Goal: Download file/media

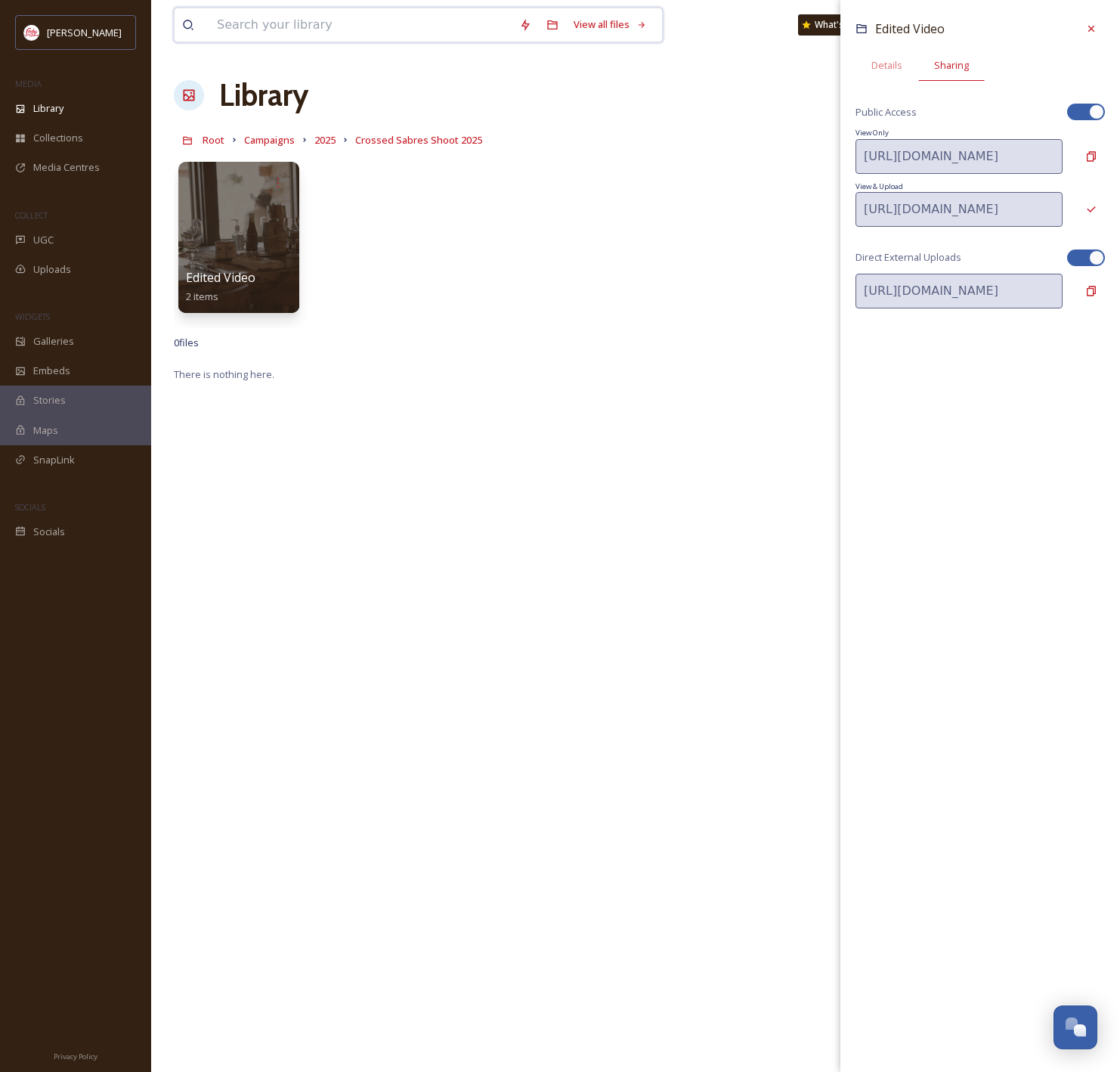
click at [349, 25] on input at bounding box center [360, 25] width 302 height 33
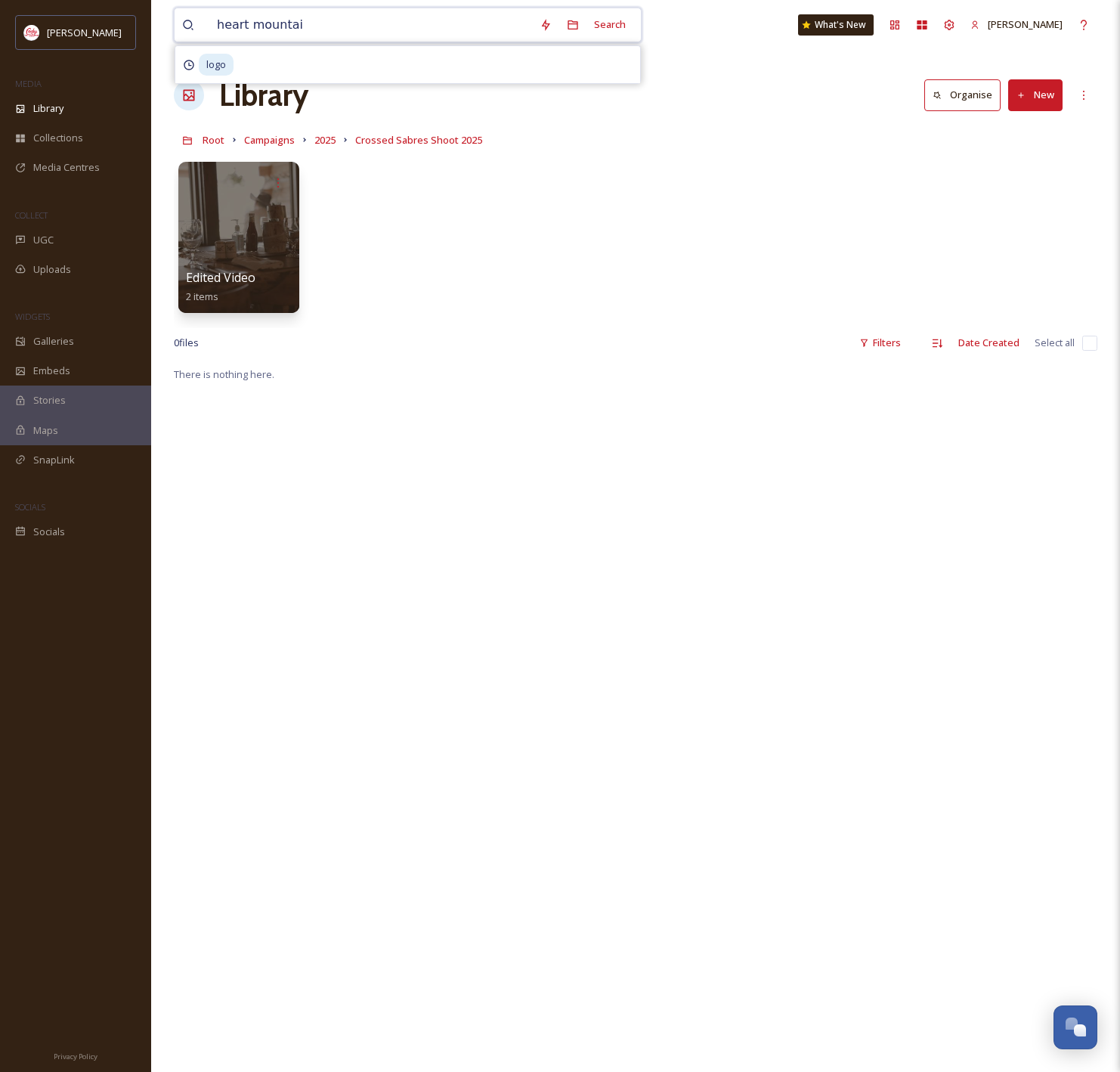
type input "heart mountain"
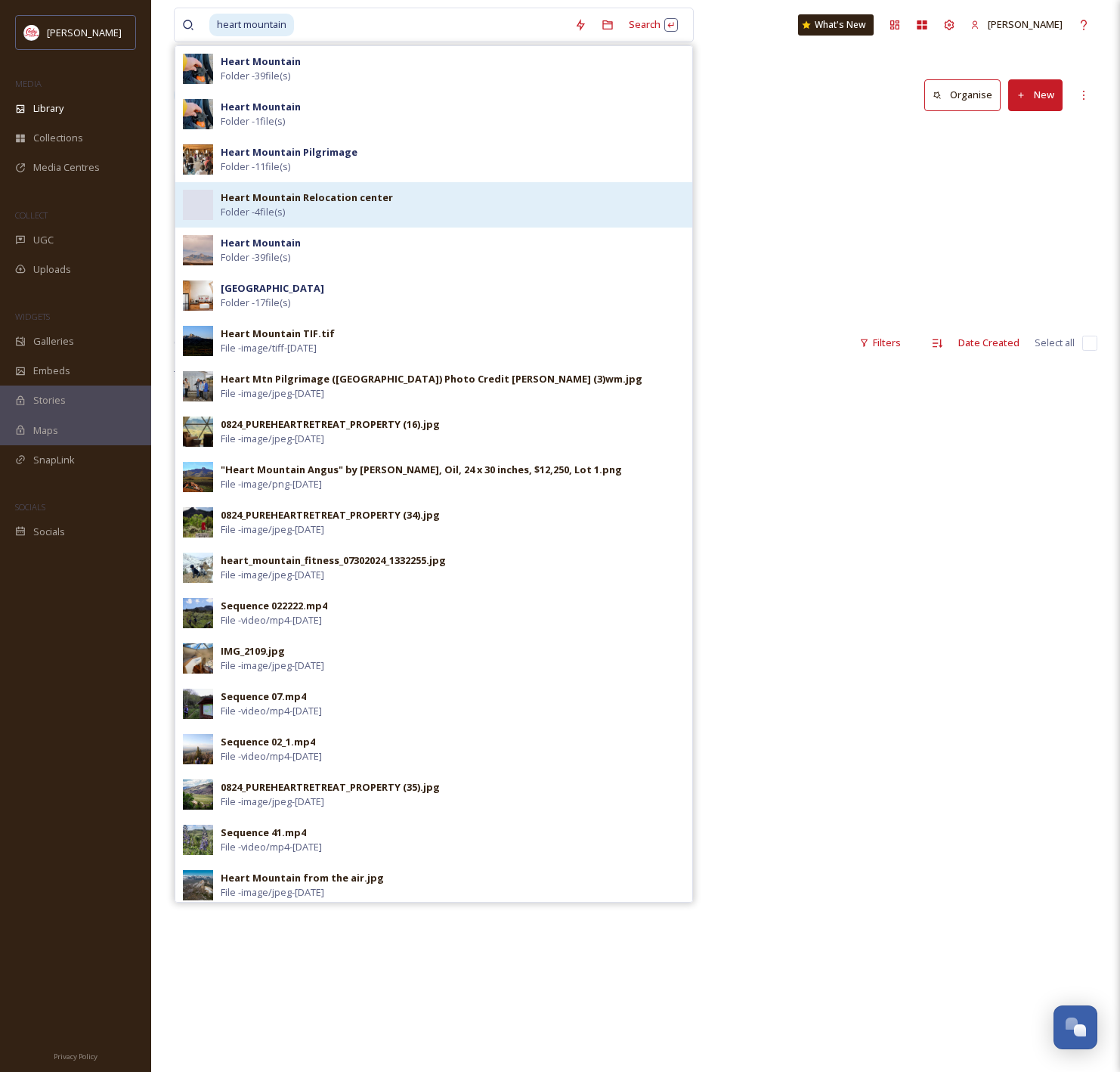
click at [396, 214] on div "Heart Mountain Relocation center Folder - 4 file(s)" at bounding box center [452, 205] width 464 height 29
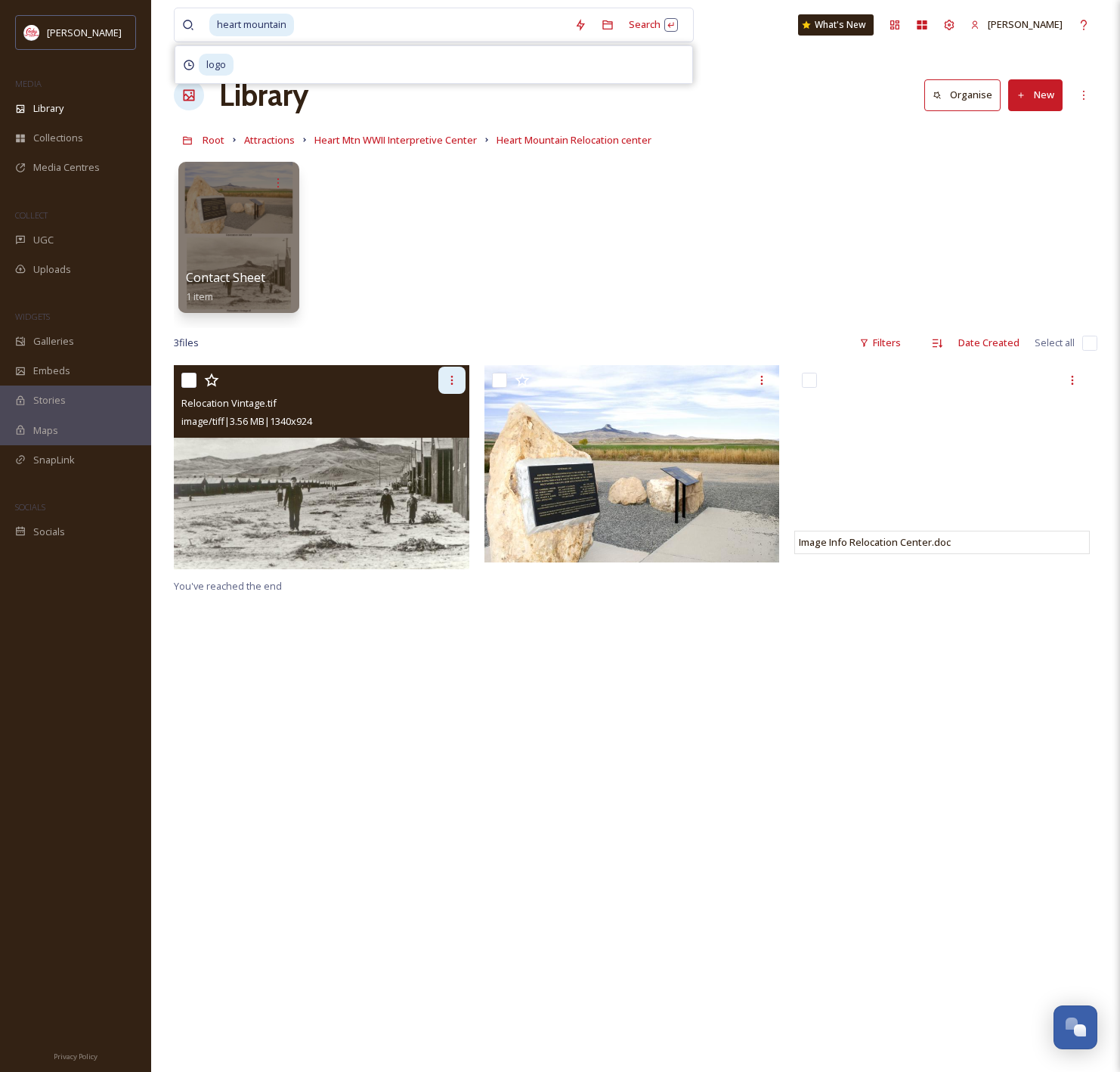
click at [449, 377] on icon at bounding box center [452, 381] width 12 height 12
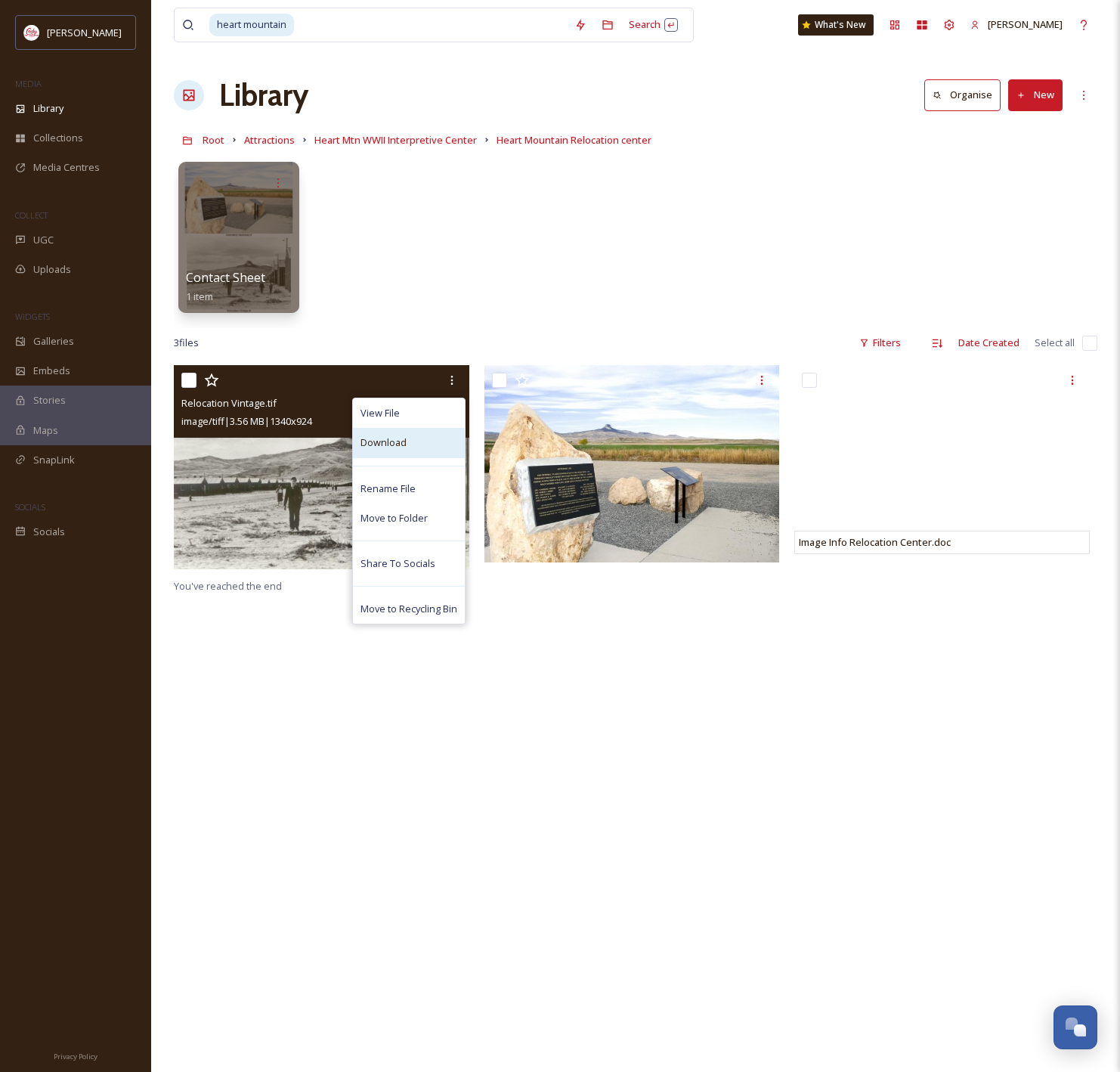
click at [422, 432] on div "Download" at bounding box center [408, 442] width 111 height 30
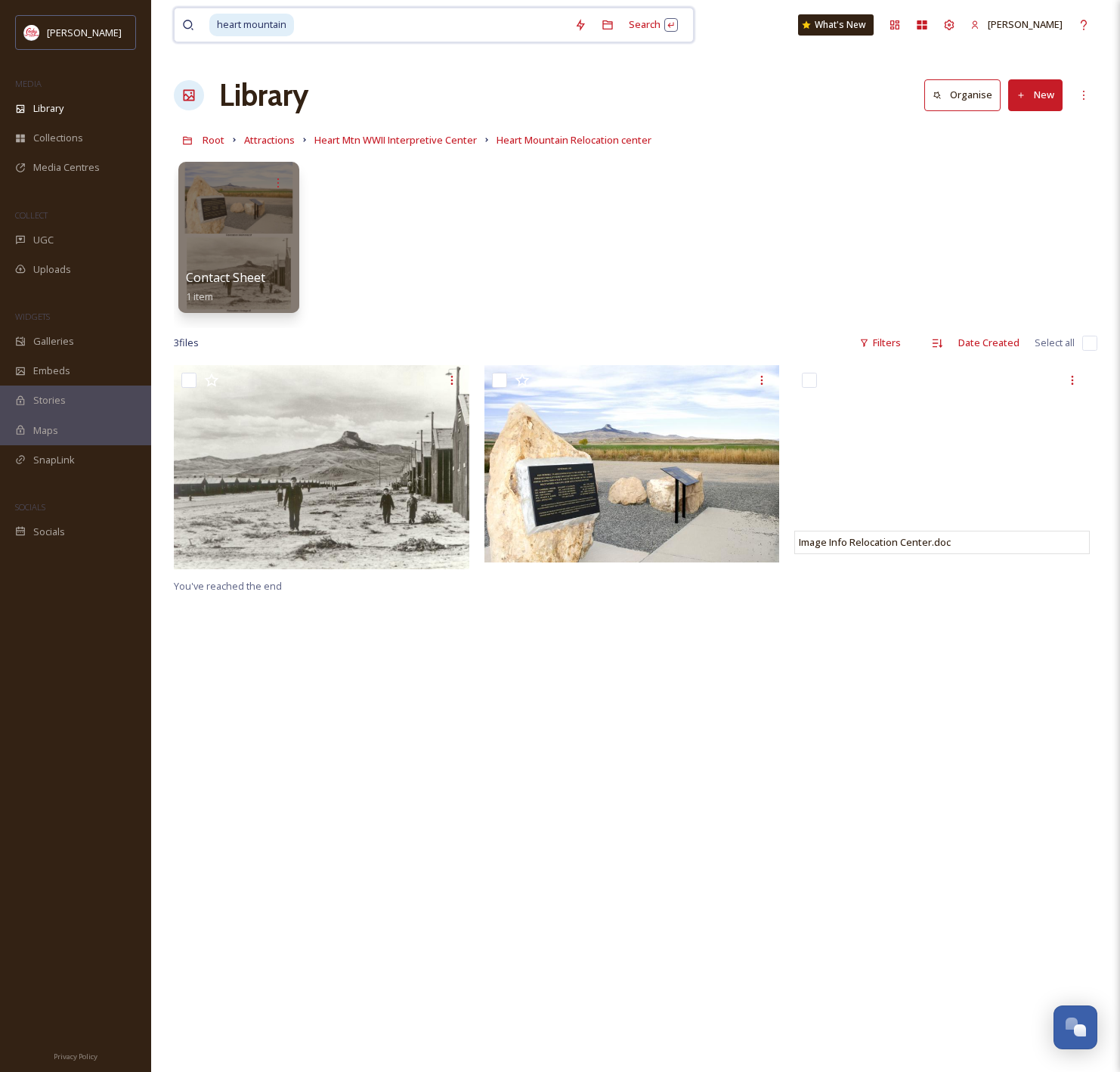
click at [419, 36] on input at bounding box center [431, 25] width 272 height 33
click at [425, 34] on input at bounding box center [431, 25] width 272 height 33
type input "h"
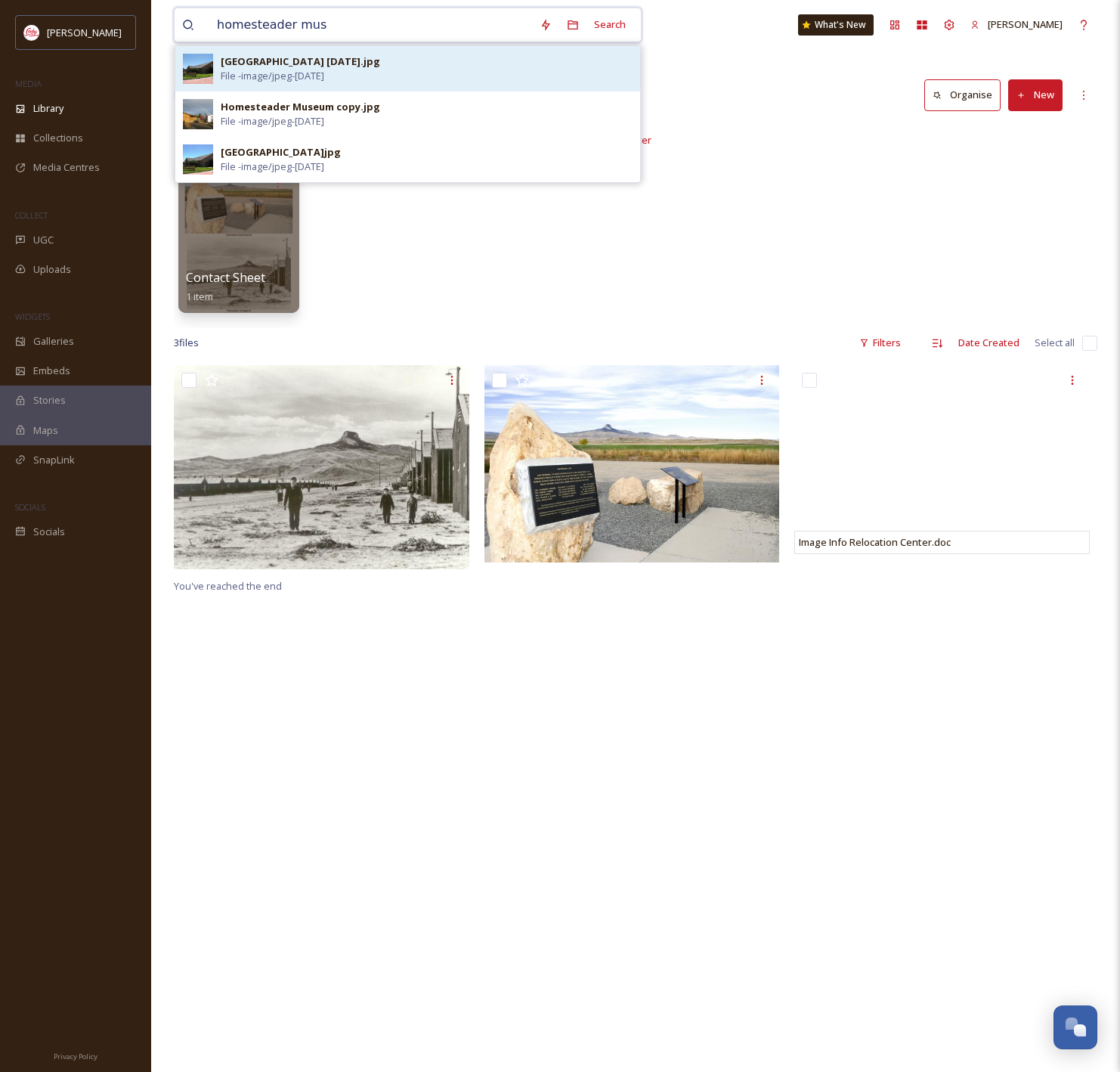
type input "homesteader mus"
click at [470, 55] on div "[GEOGRAPHIC_DATA] [DATE].jpg File - image/jpeg - [DATE]" at bounding box center [426, 68] width 412 height 29
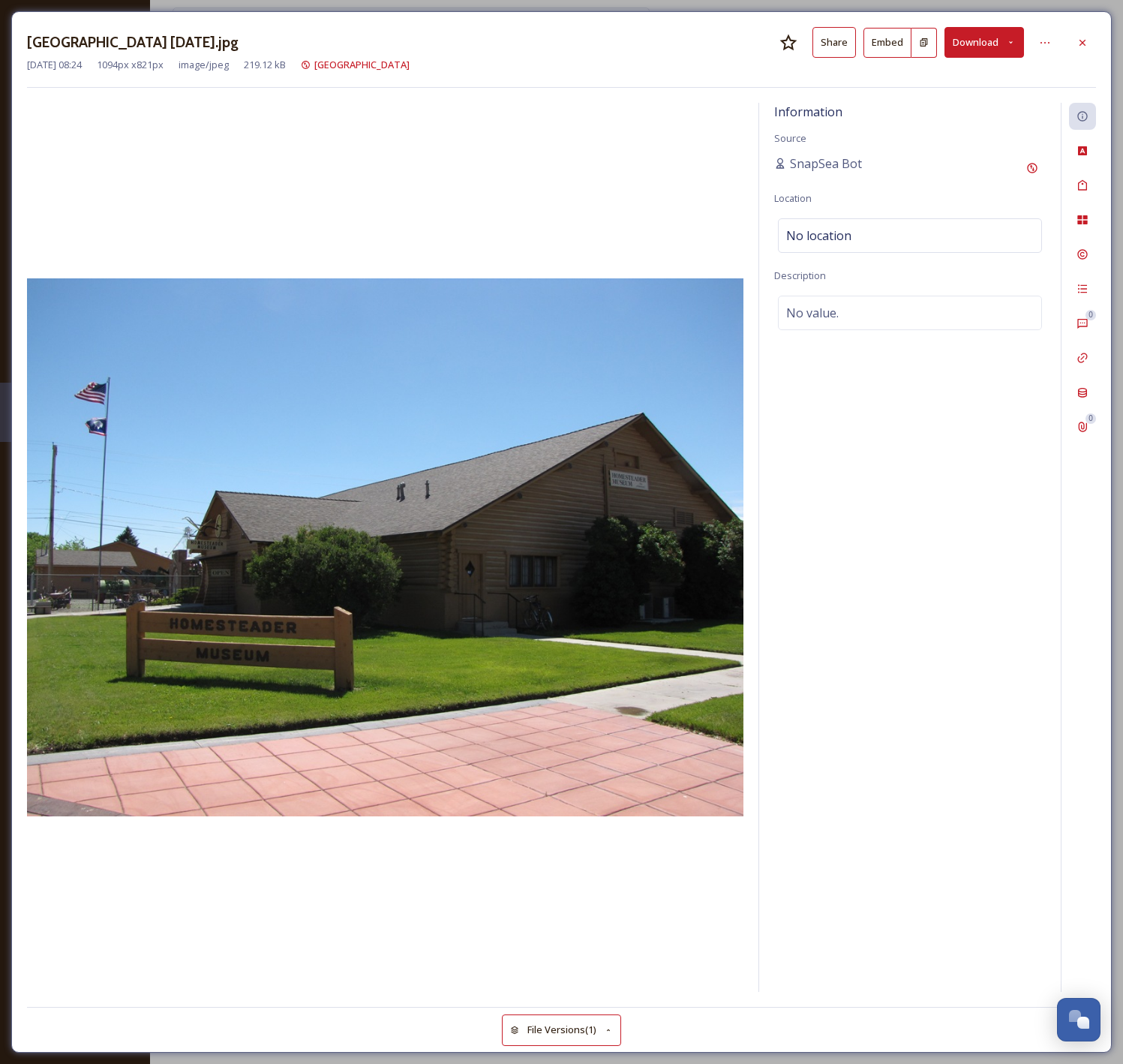
click at [971, 46] on button "Download" at bounding box center [985, 42] width 80 height 31
click at [967, 83] on div "Download Original (1094 x 821)" at bounding box center [947, 77] width 154 height 29
click at [1087, 45] on icon at bounding box center [1082, 43] width 12 height 12
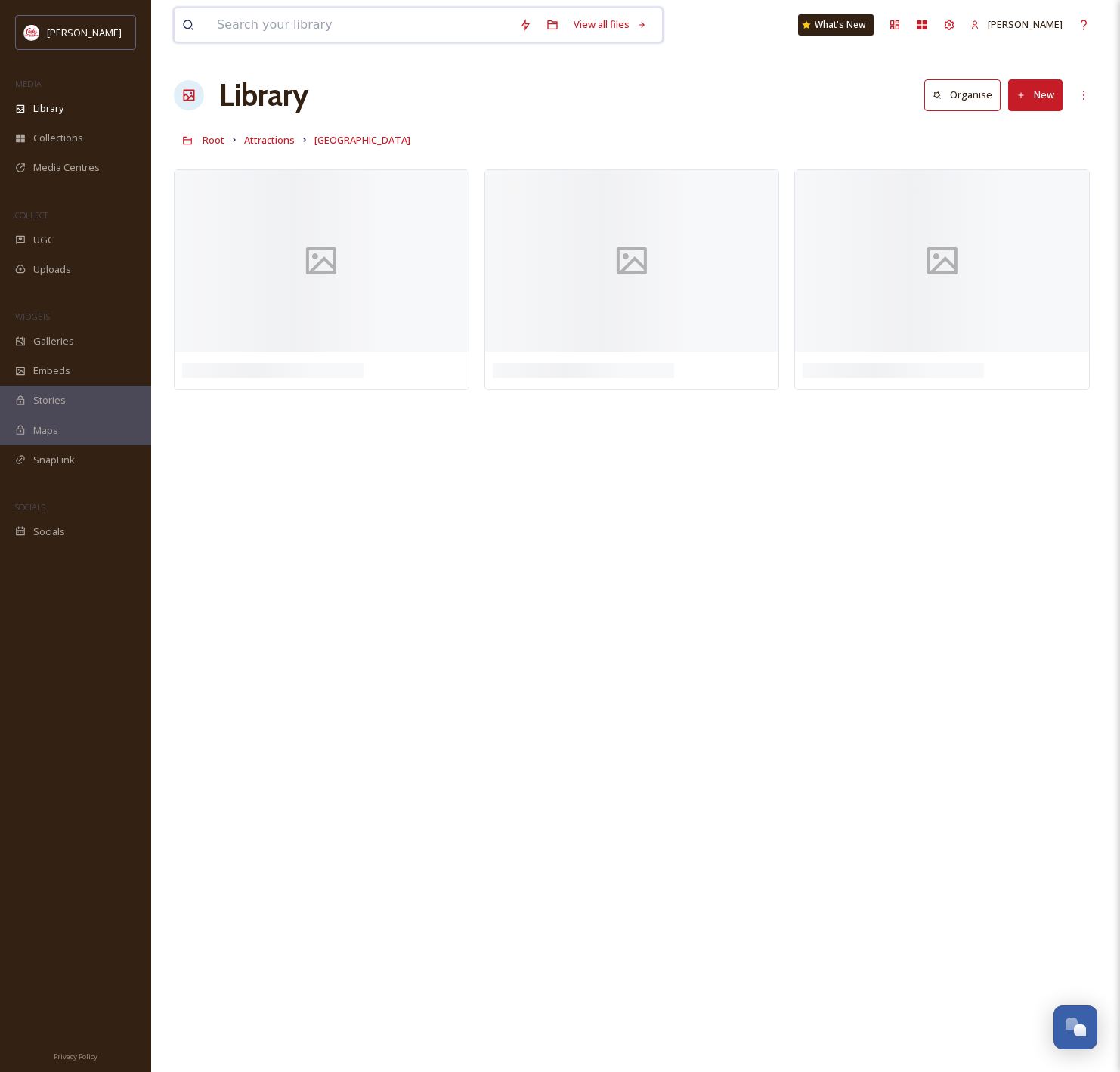
click at [317, 28] on input at bounding box center [360, 25] width 302 height 33
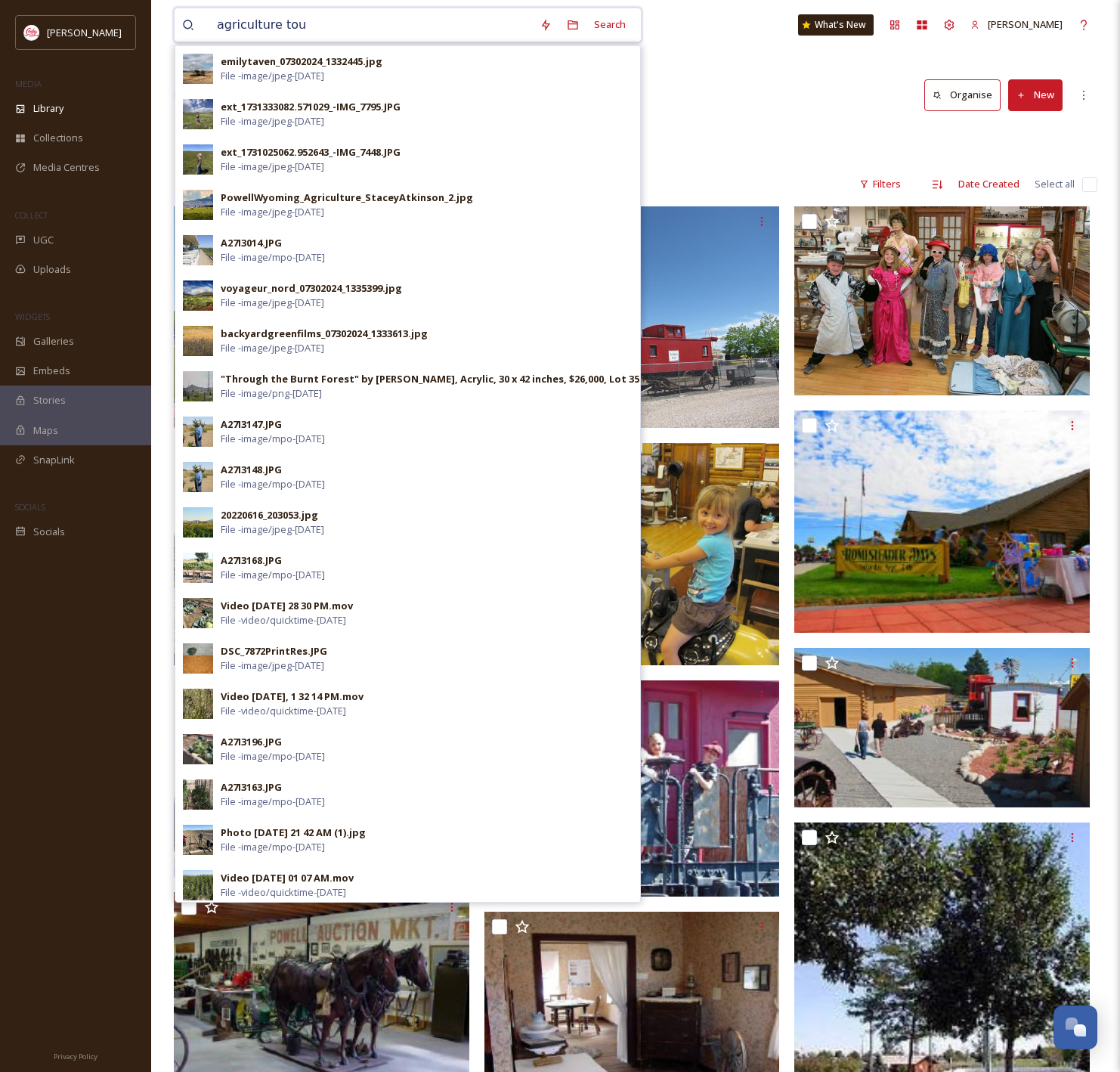
type input "agriculture tour"
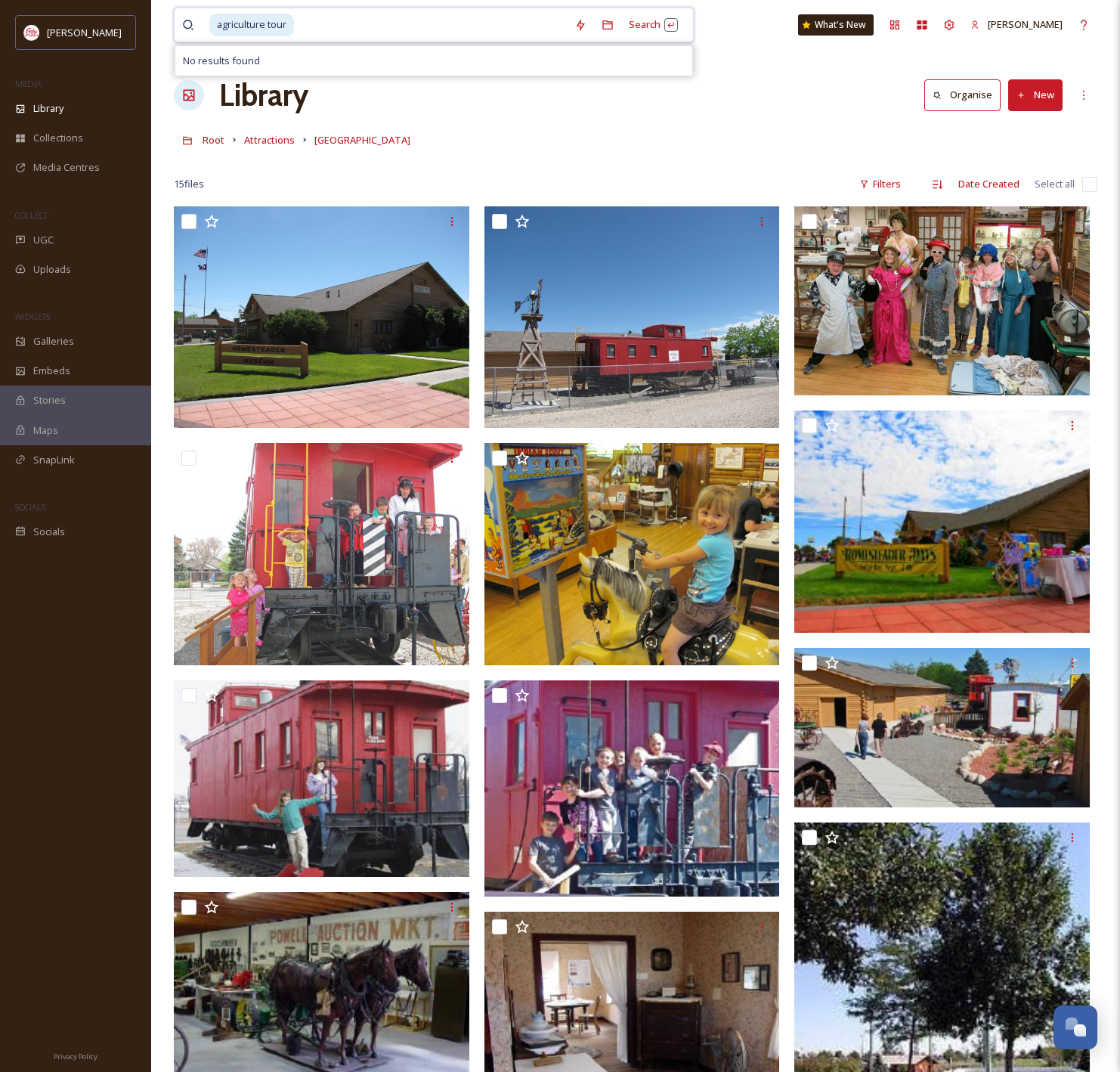
click at [368, 28] on input at bounding box center [431, 25] width 272 height 33
type input "agriculture"
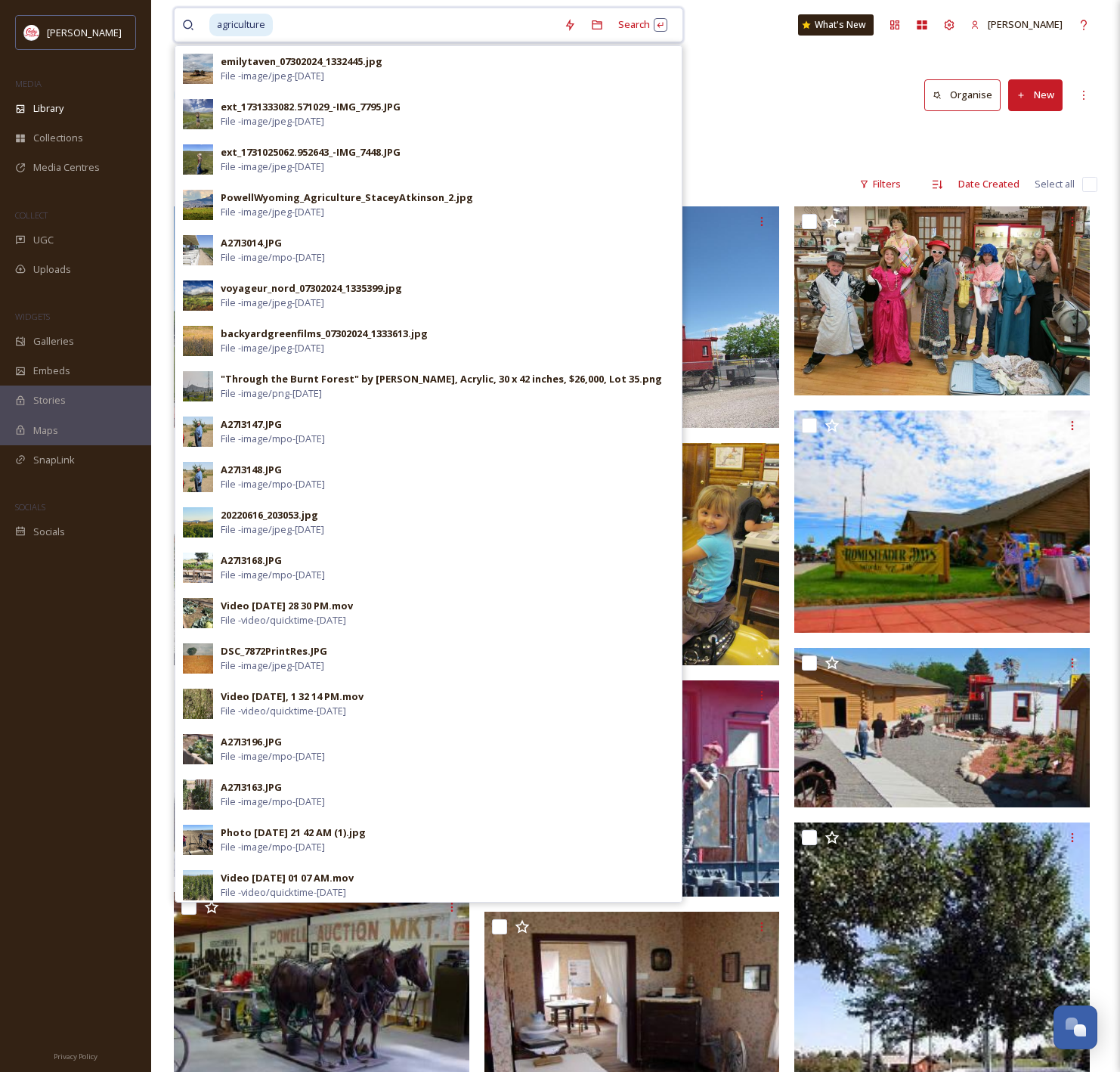
click at [310, 35] on input at bounding box center [415, 25] width 282 height 33
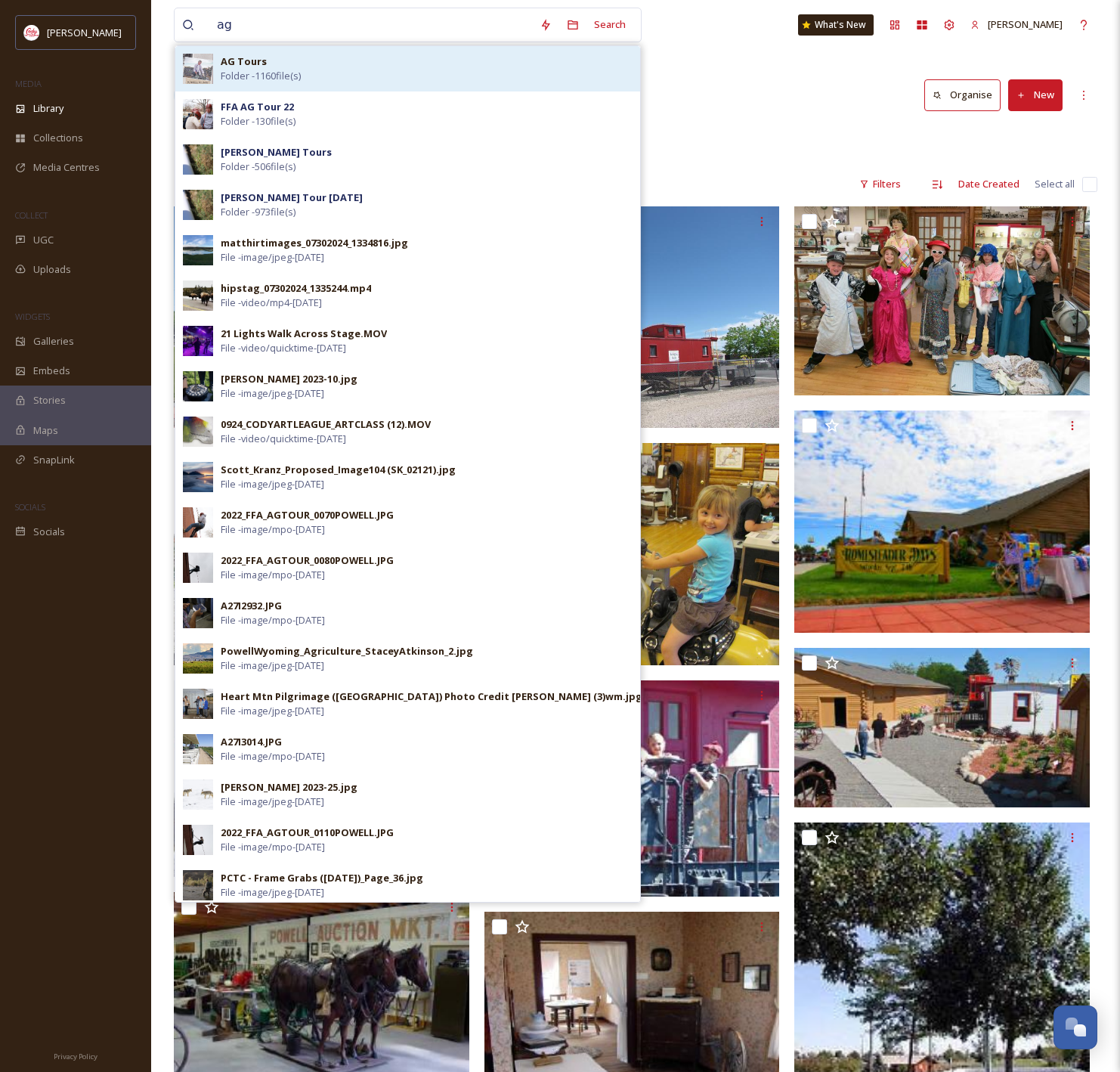
click at [314, 57] on div "AG Tours Folder - 1160 file(s)" at bounding box center [426, 68] width 412 height 29
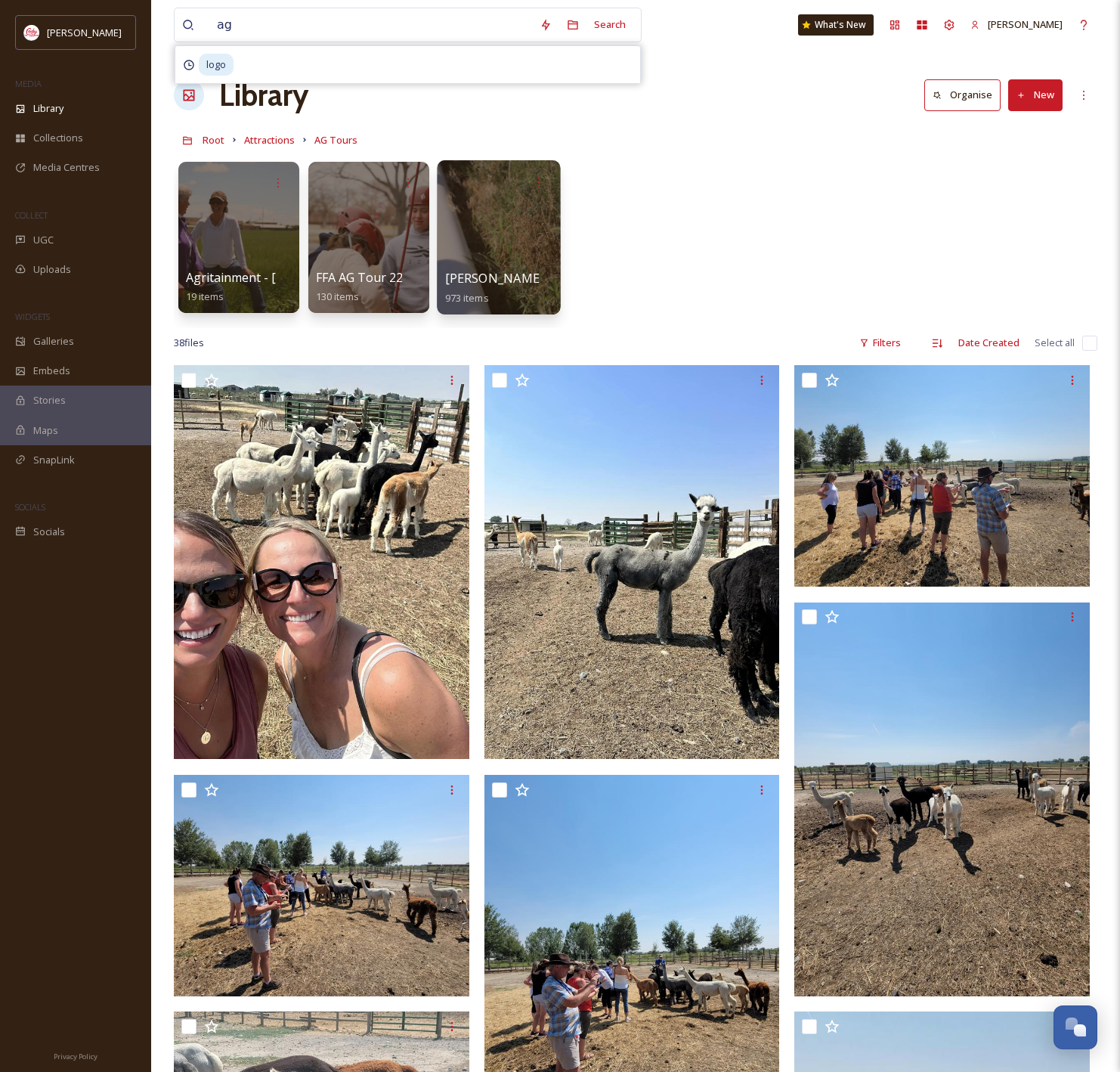
click at [495, 233] on div at bounding box center [498, 237] width 123 height 154
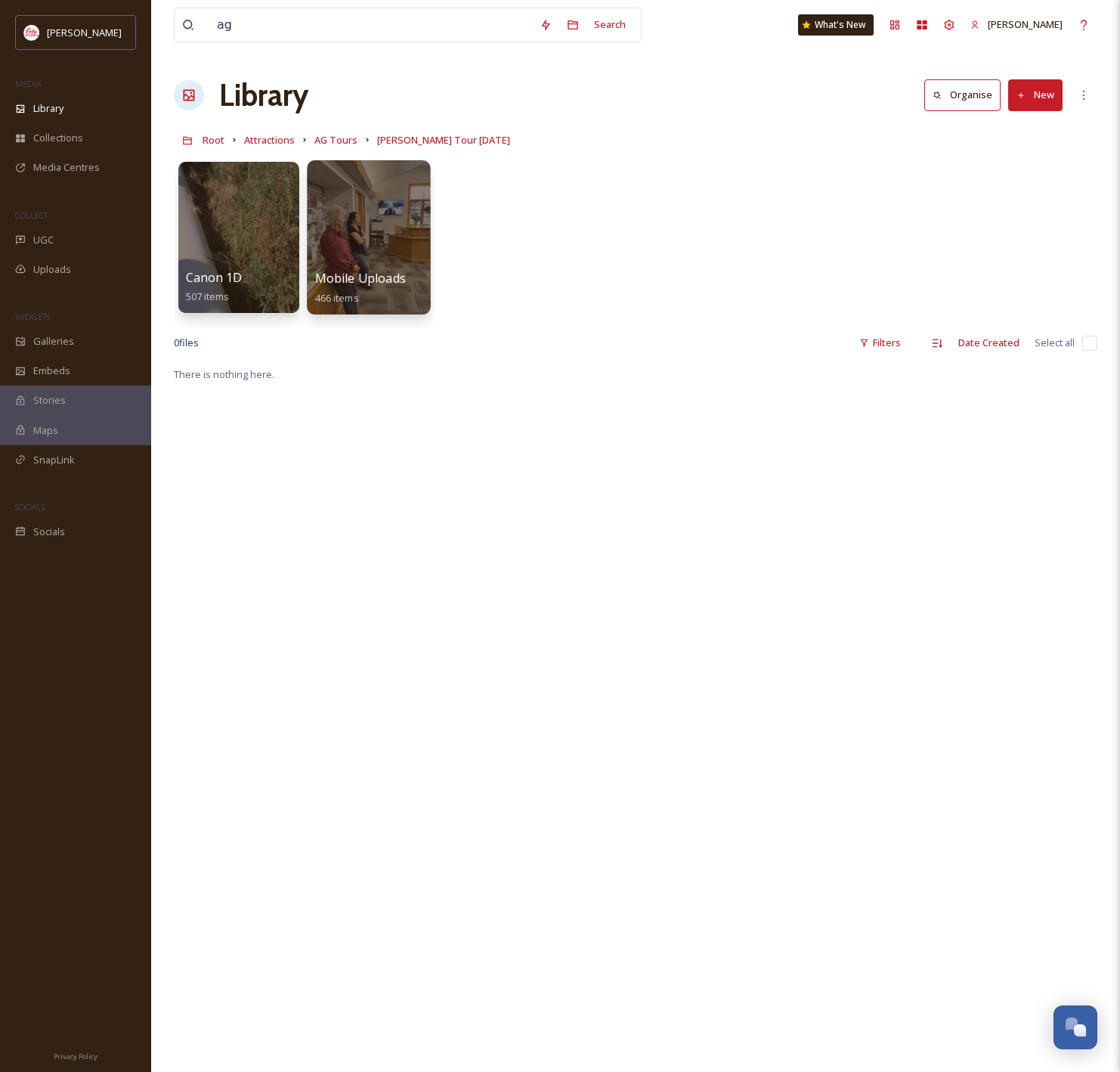
click at [408, 239] on div at bounding box center [368, 237] width 123 height 154
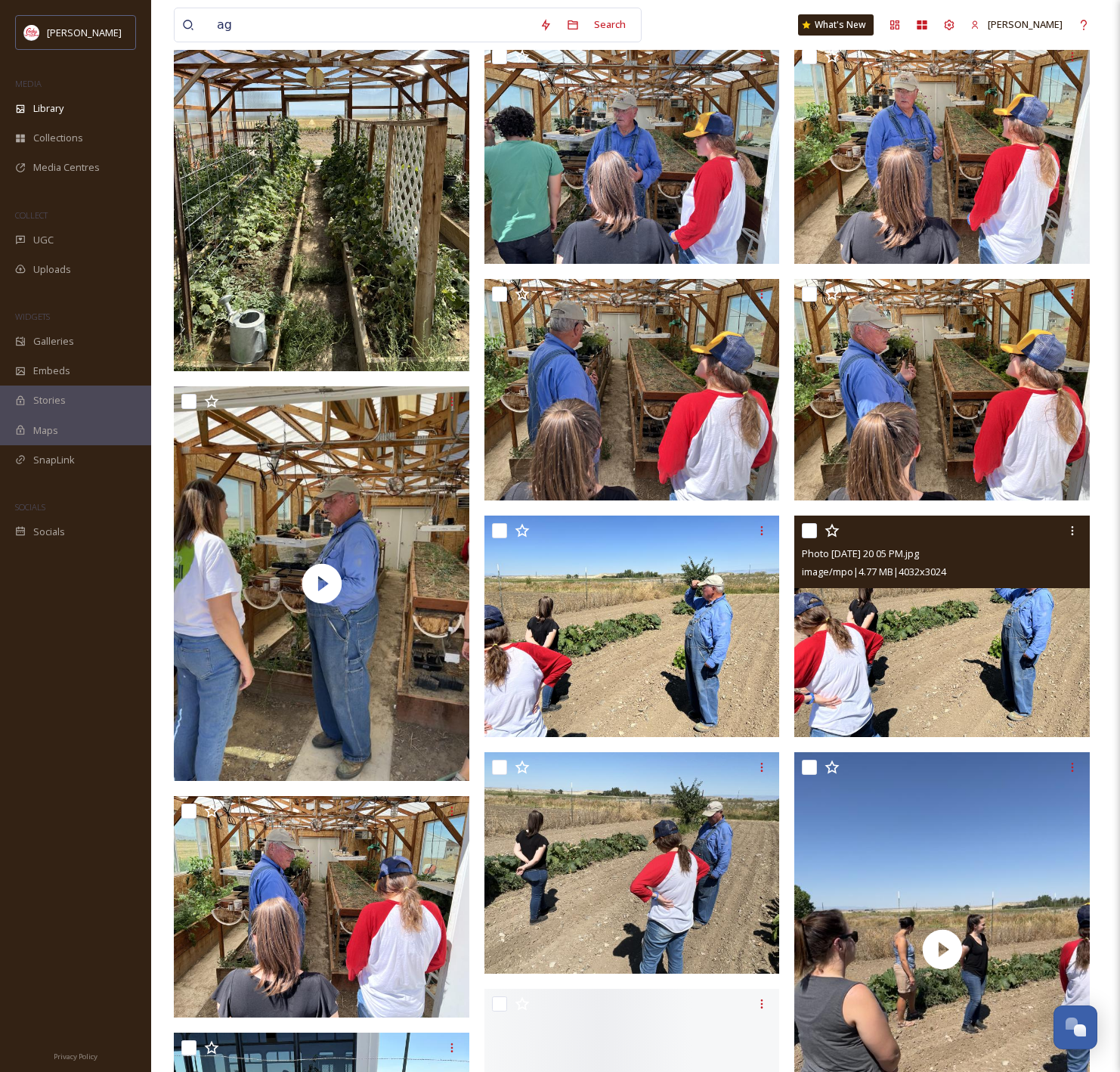
scroll to position [3854, 0]
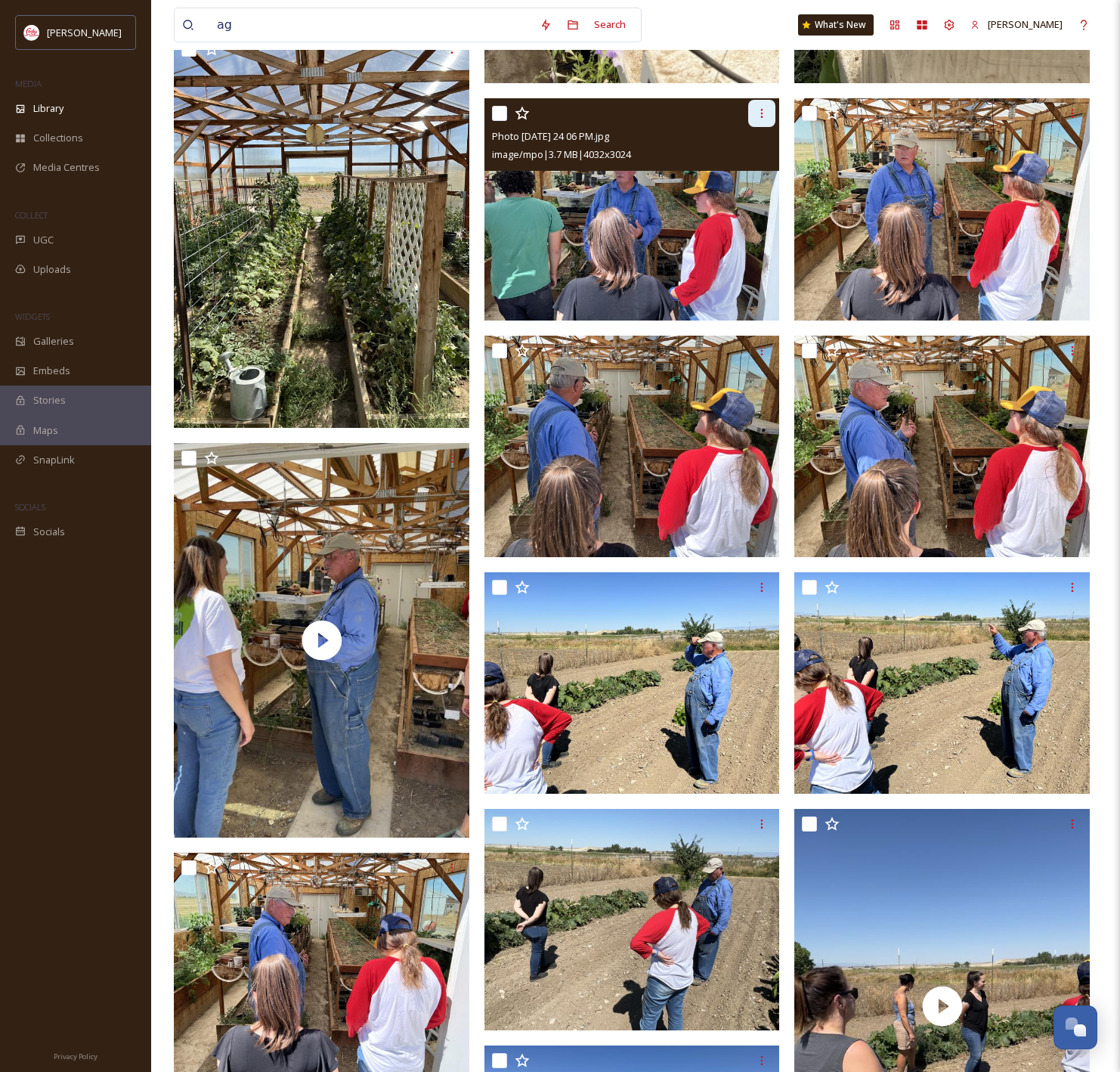
click at [755, 108] on div at bounding box center [761, 113] width 27 height 27
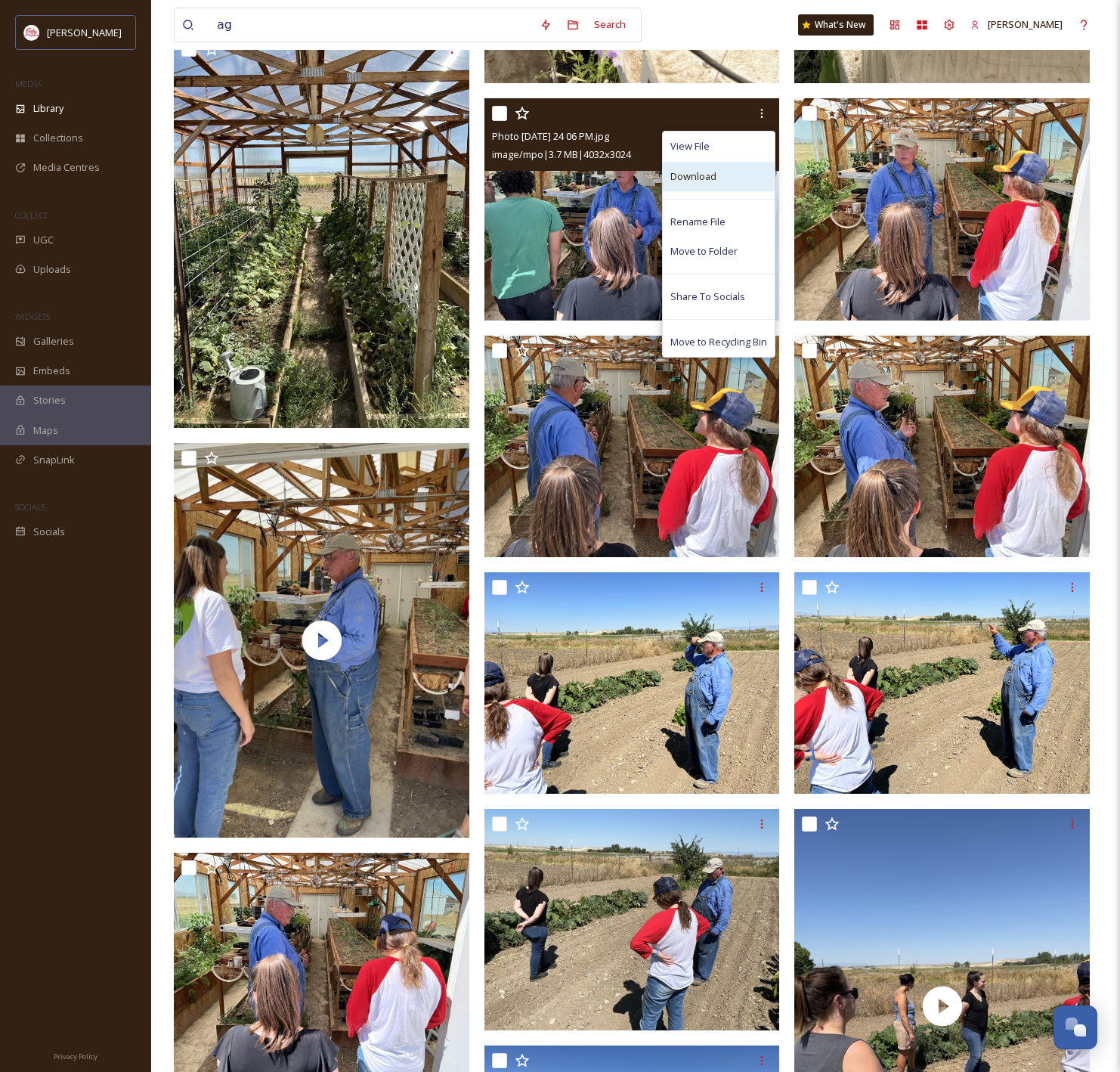
click at [719, 174] on div "Download" at bounding box center [719, 177] width 111 height 30
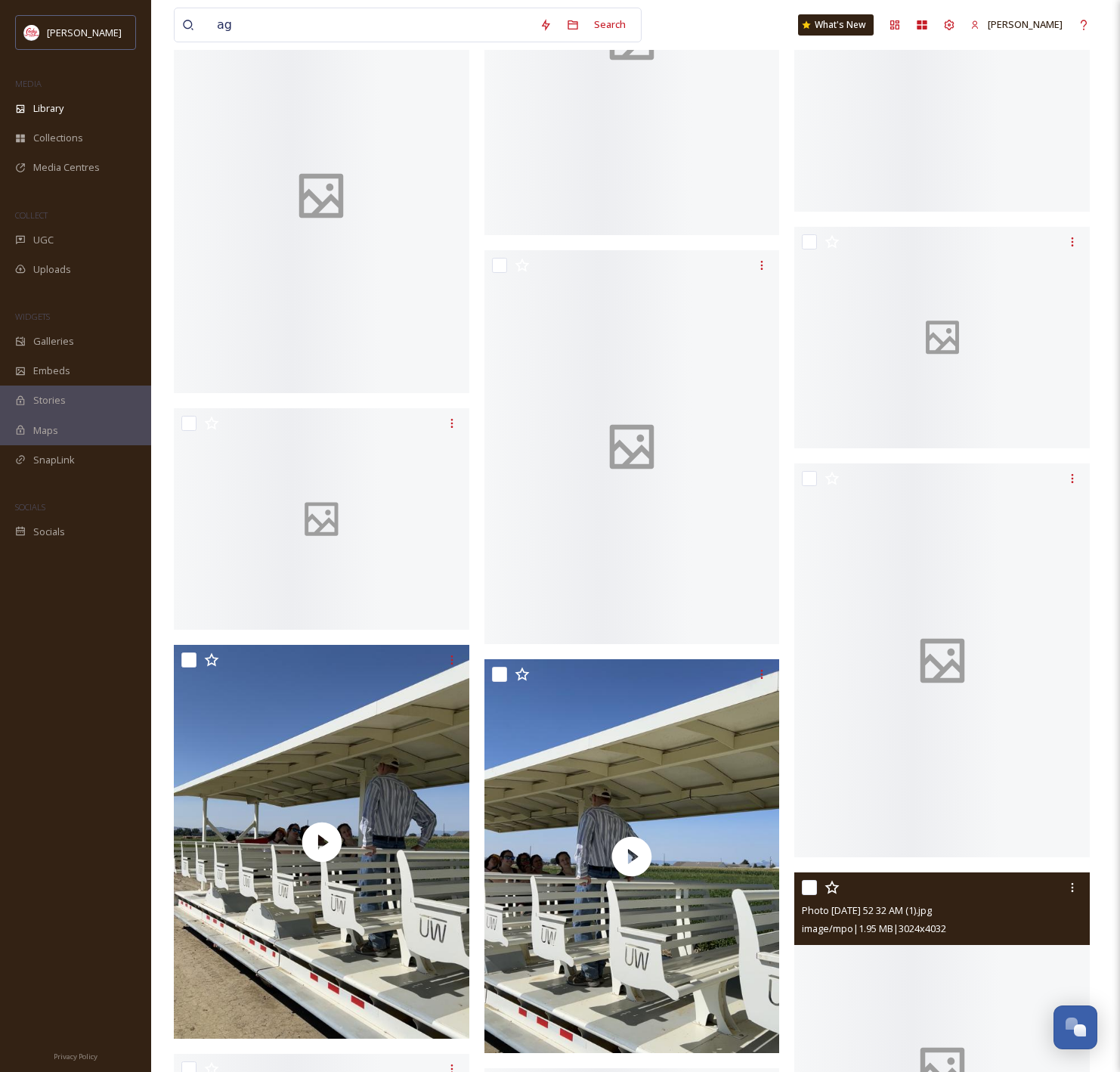
scroll to position [22926, 0]
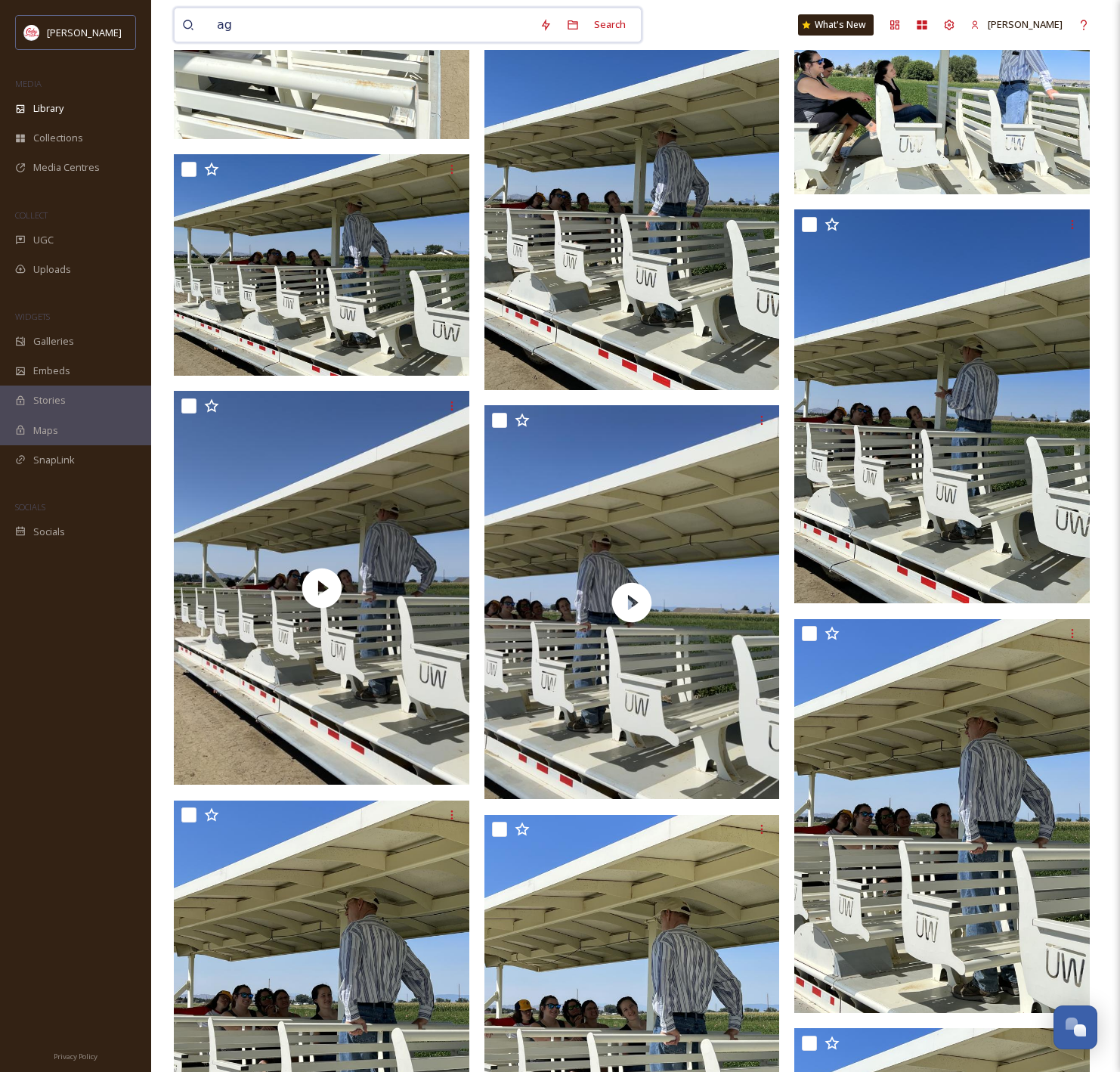
click at [314, 33] on input "ag" at bounding box center [370, 25] width 323 height 33
type input "[PERSON_NAME]"
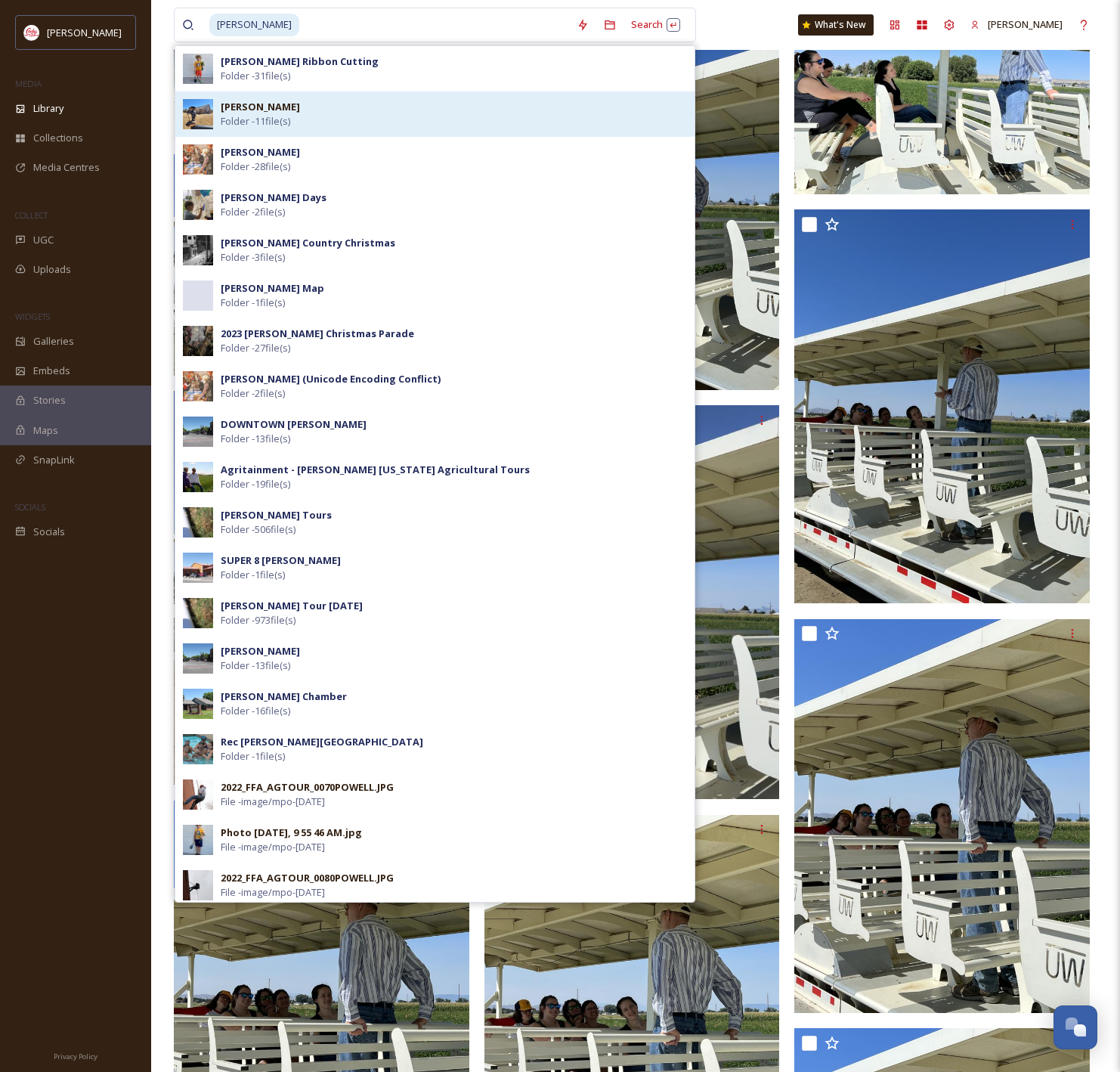
click at [464, 120] on div "[PERSON_NAME] - 11 file(s)" at bounding box center [453, 114] width 466 height 29
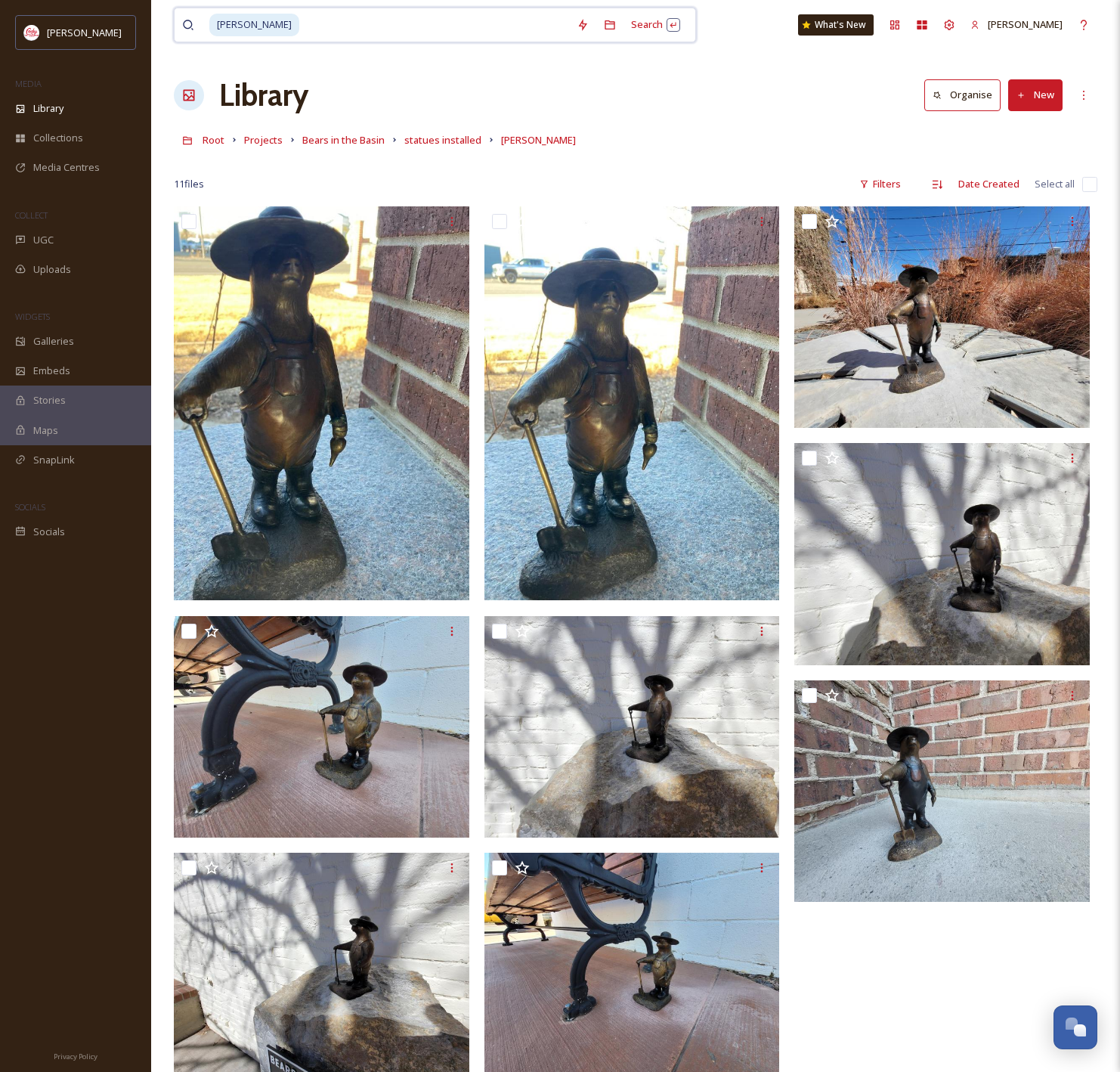
click at [361, 32] on input at bounding box center [435, 25] width 268 height 33
type input "p"
type input "[PERSON_NAME]"
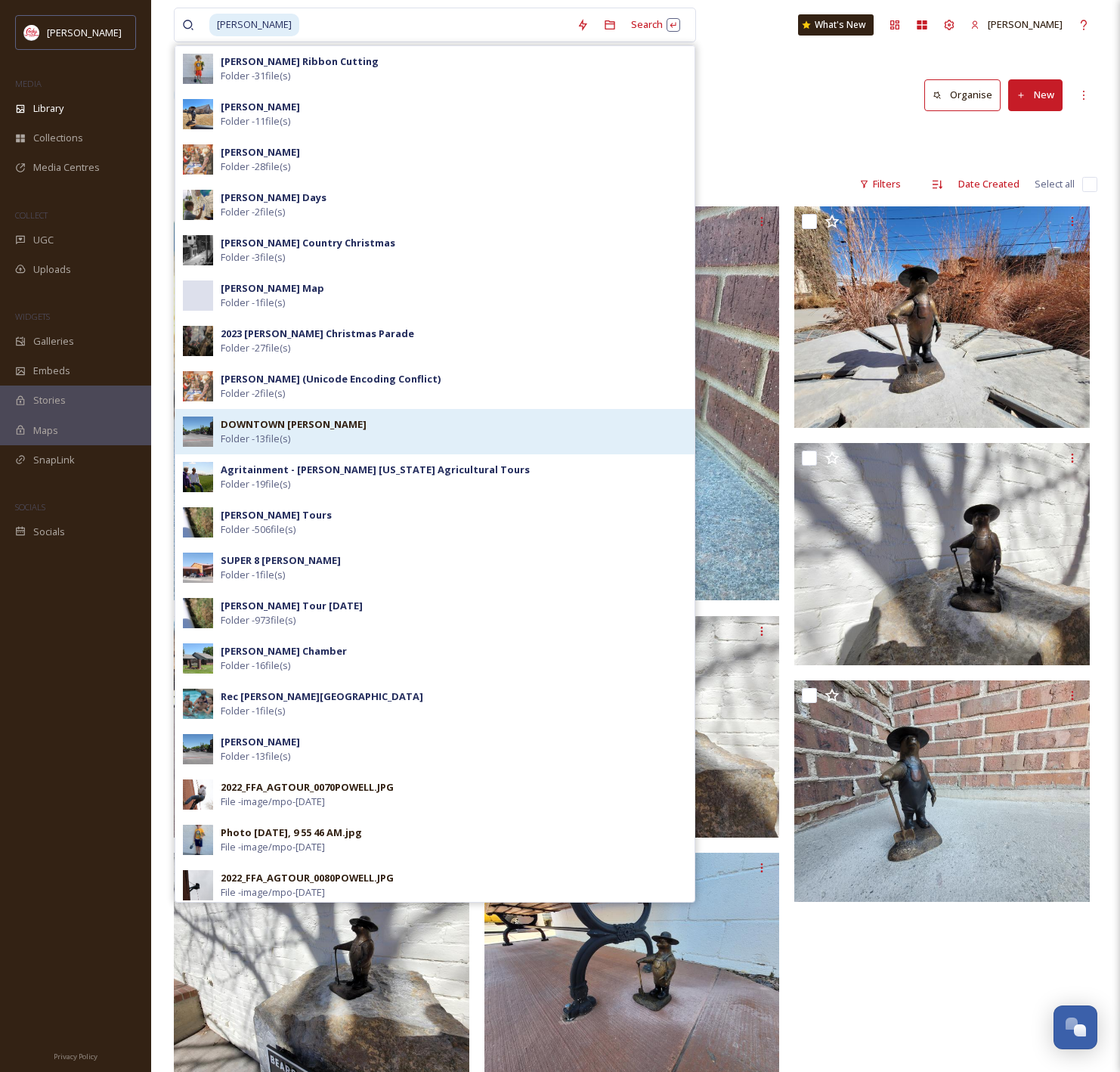
click at [476, 432] on div "DOWNTOWN [PERSON_NAME] Folder - 13 file(s)" at bounding box center [453, 431] width 466 height 29
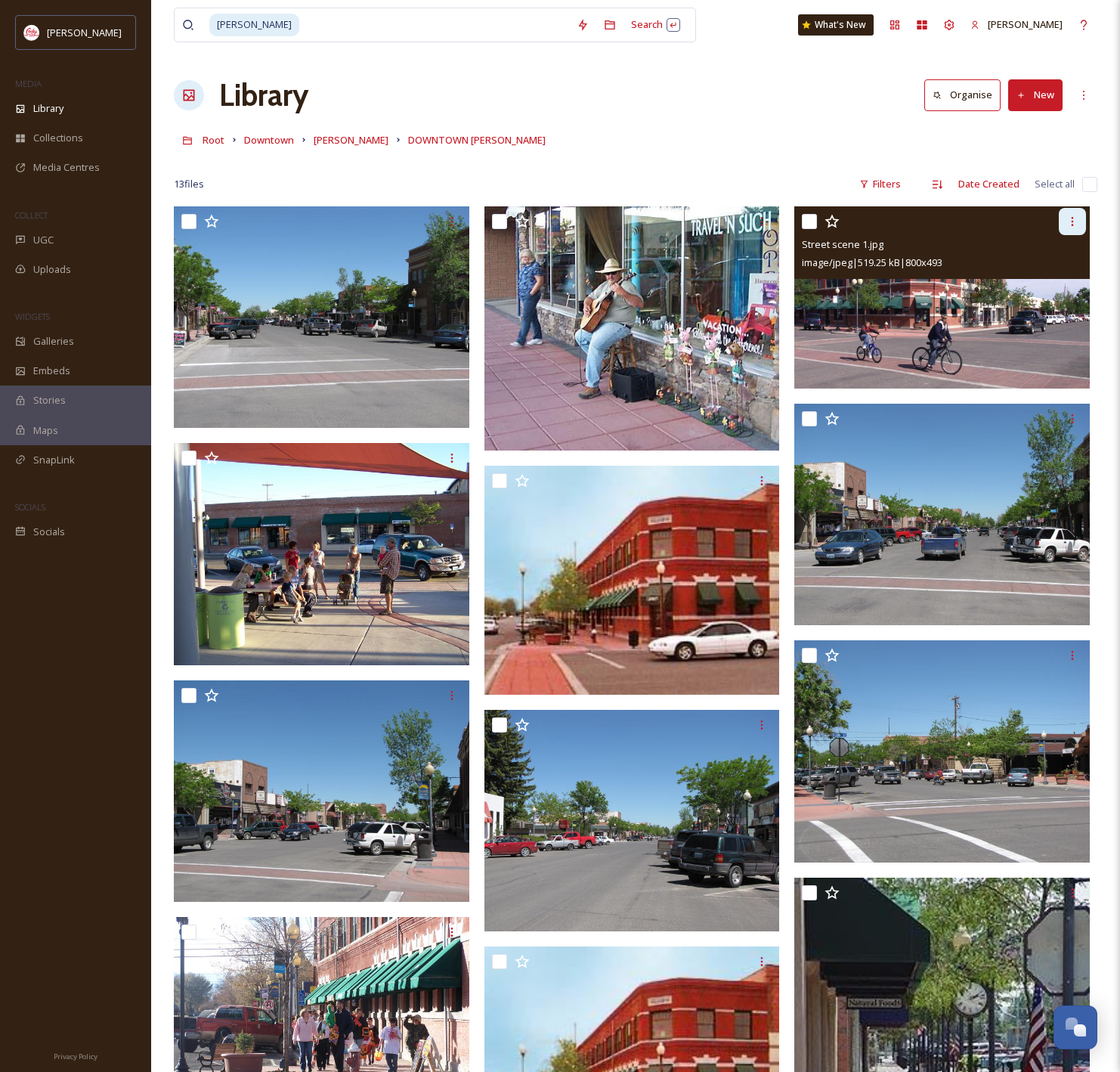
click at [1072, 228] on div at bounding box center [1072, 221] width 27 height 27
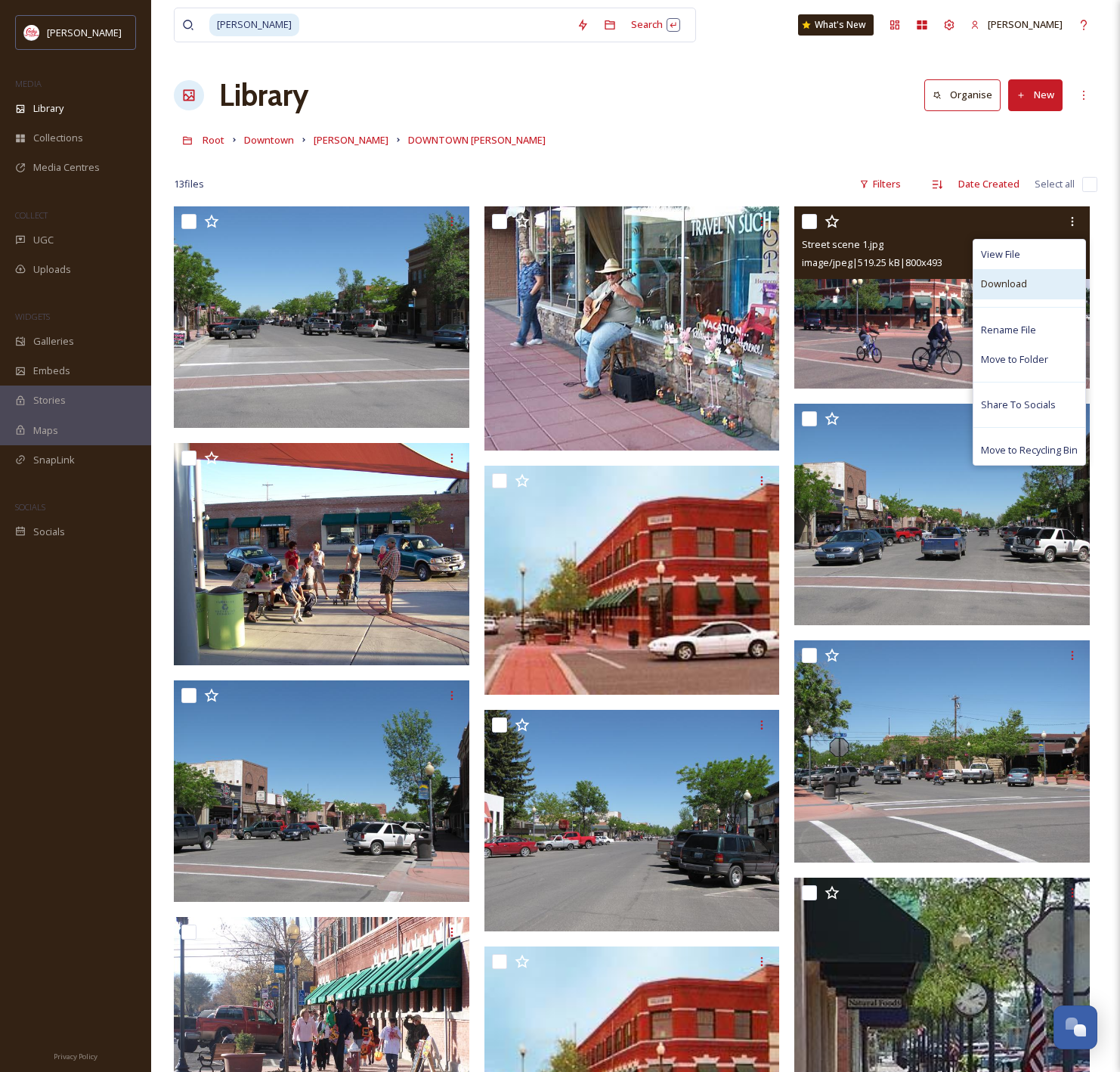
click at [1016, 286] on span "Download" at bounding box center [1003, 284] width 46 height 14
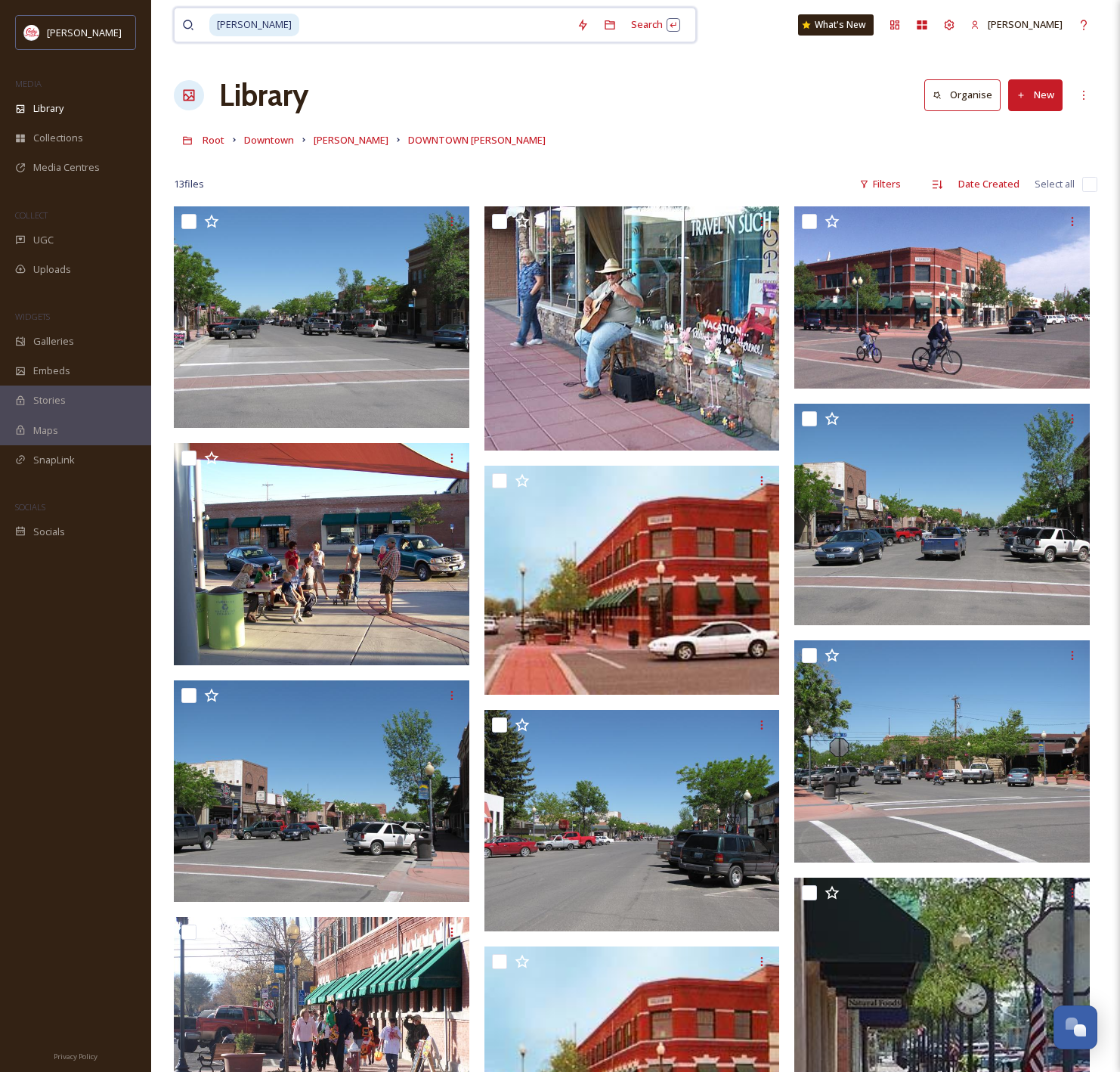
click at [343, 30] on input at bounding box center [435, 25] width 268 height 33
type input "p"
type input "heart mountain"
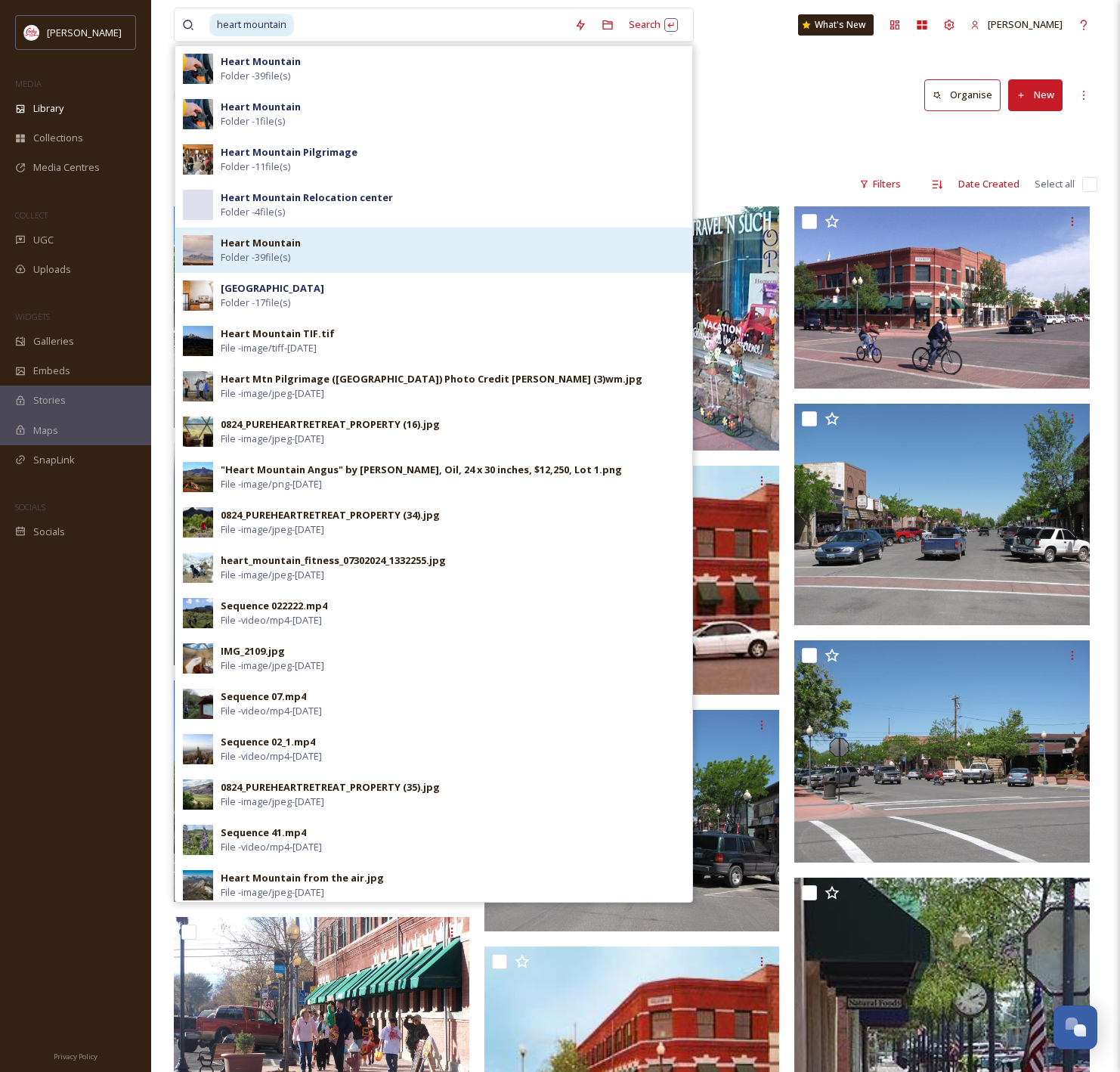
click at [559, 258] on div "Heart Mountain Folder - 39 file(s)" at bounding box center [452, 250] width 464 height 29
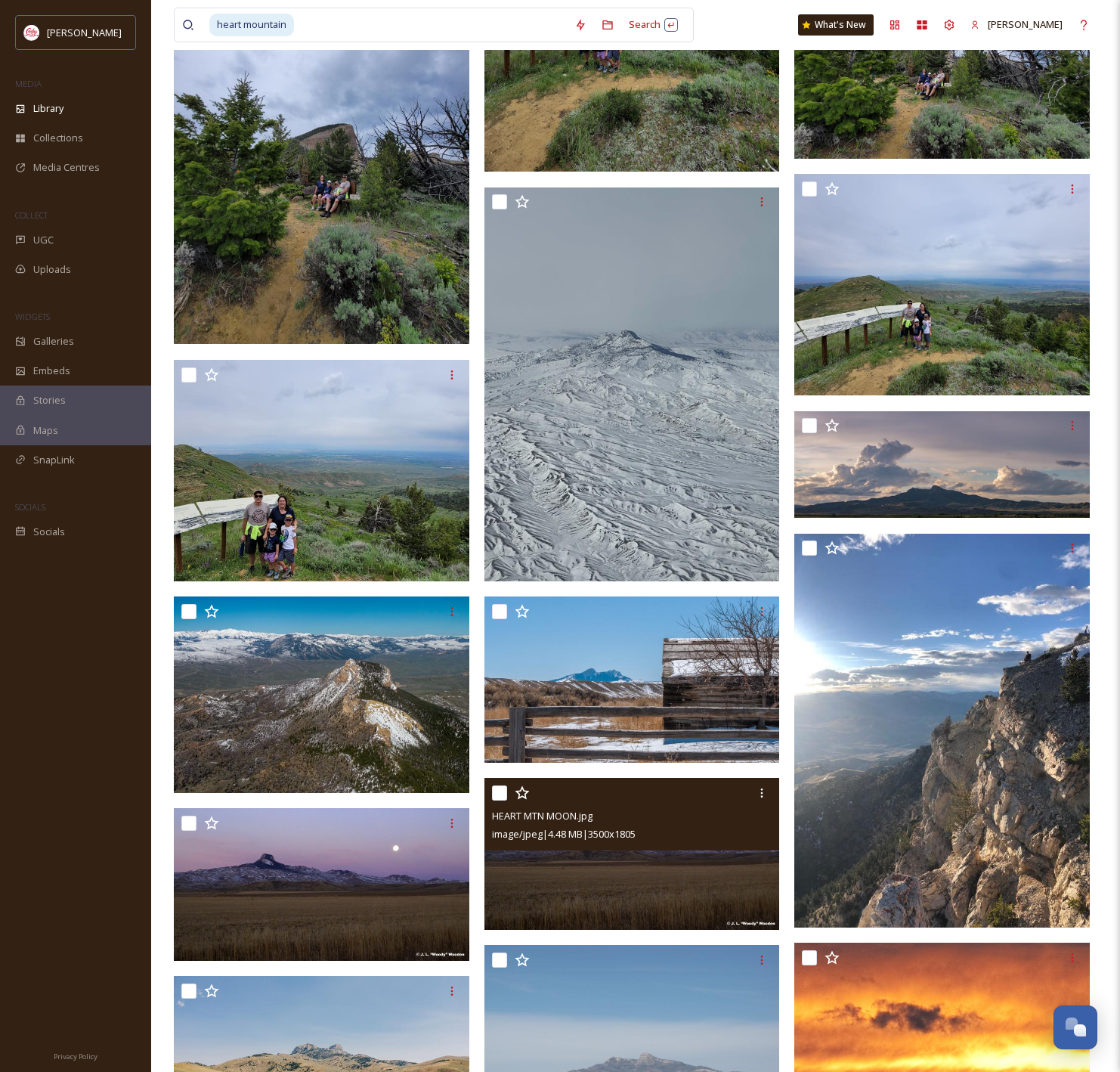
scroll to position [2433, 0]
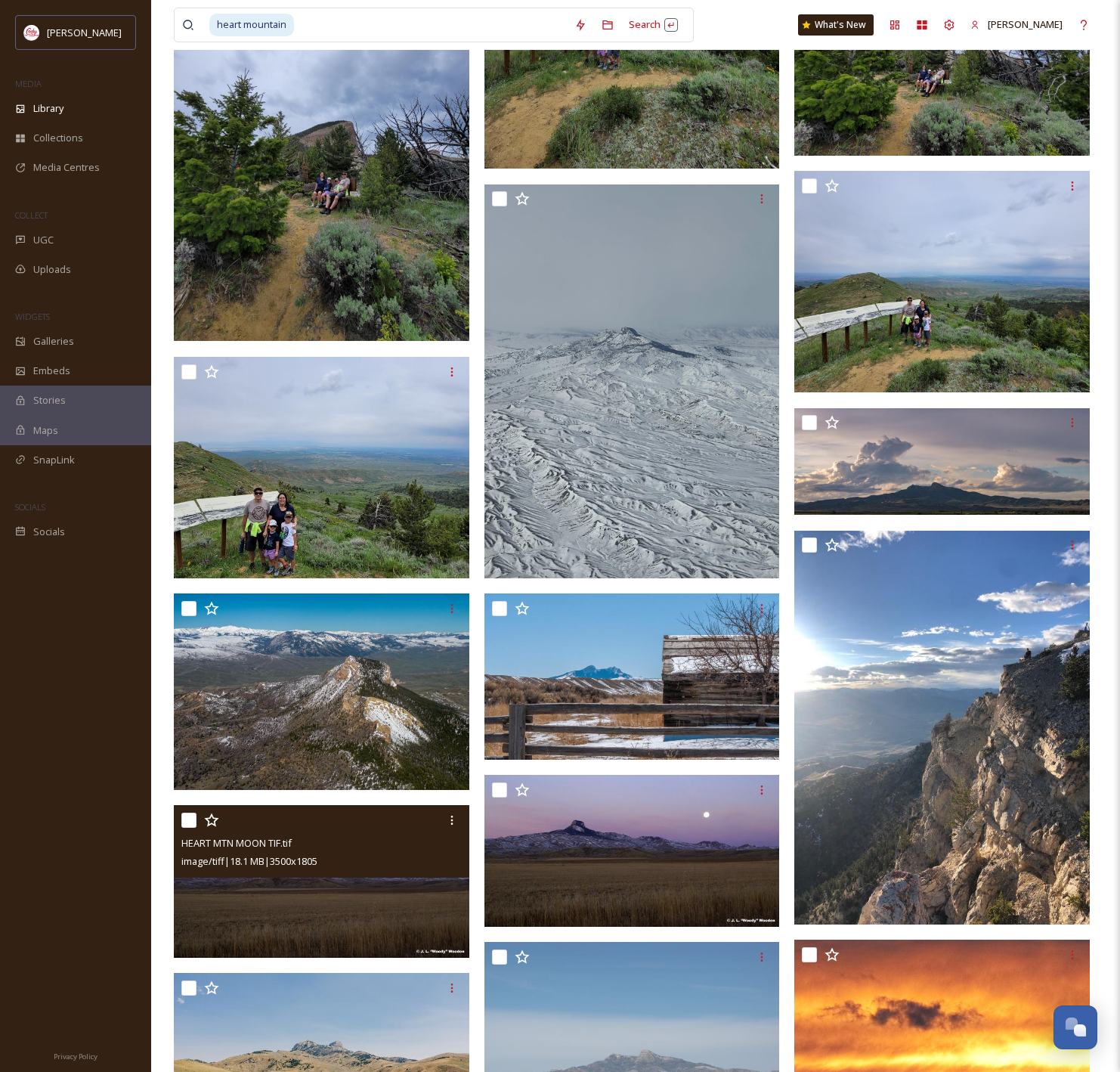
click at [352, 906] on img at bounding box center [321, 880] width 295 height 152
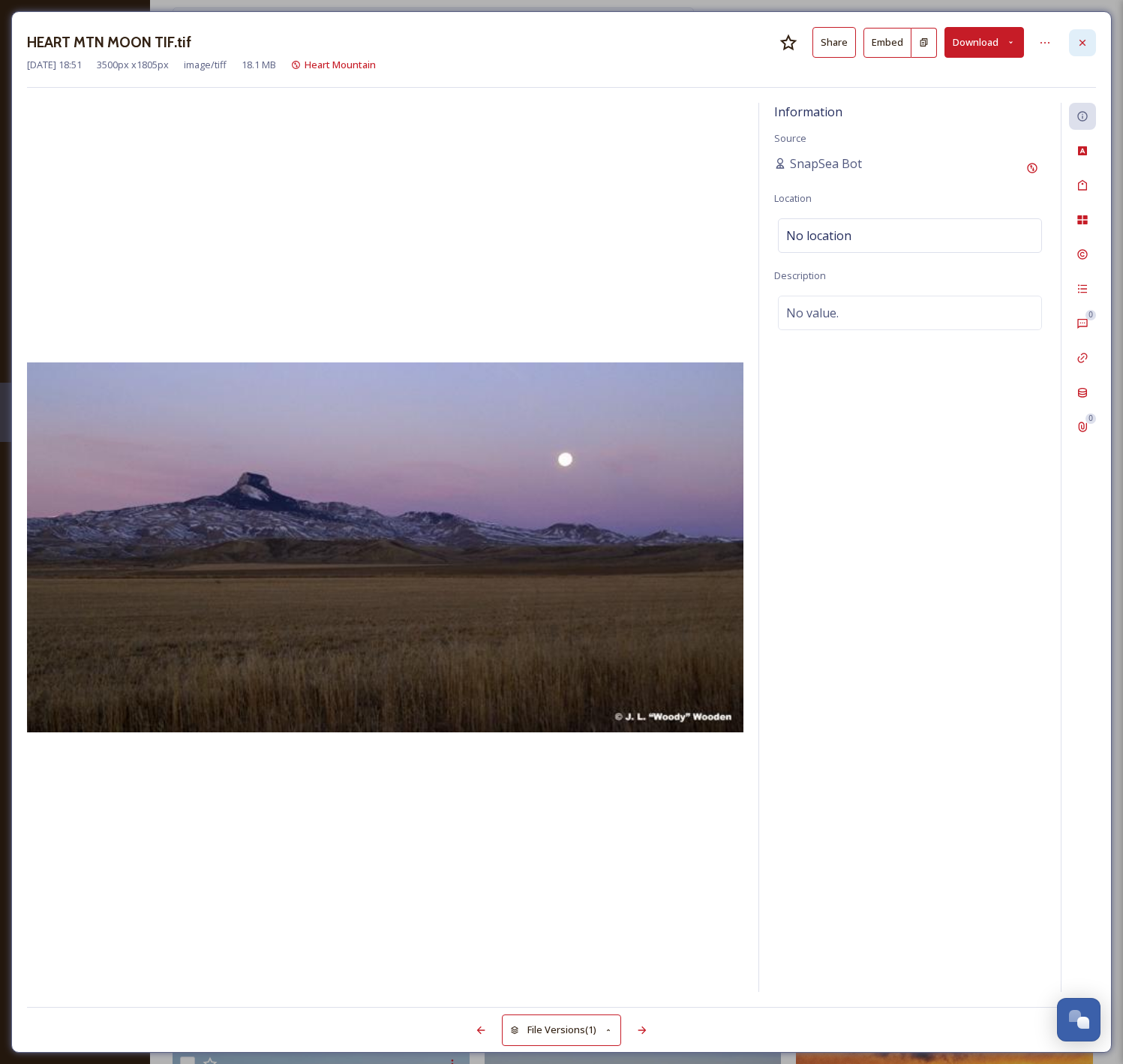
click at [1073, 35] on div at bounding box center [1082, 42] width 27 height 27
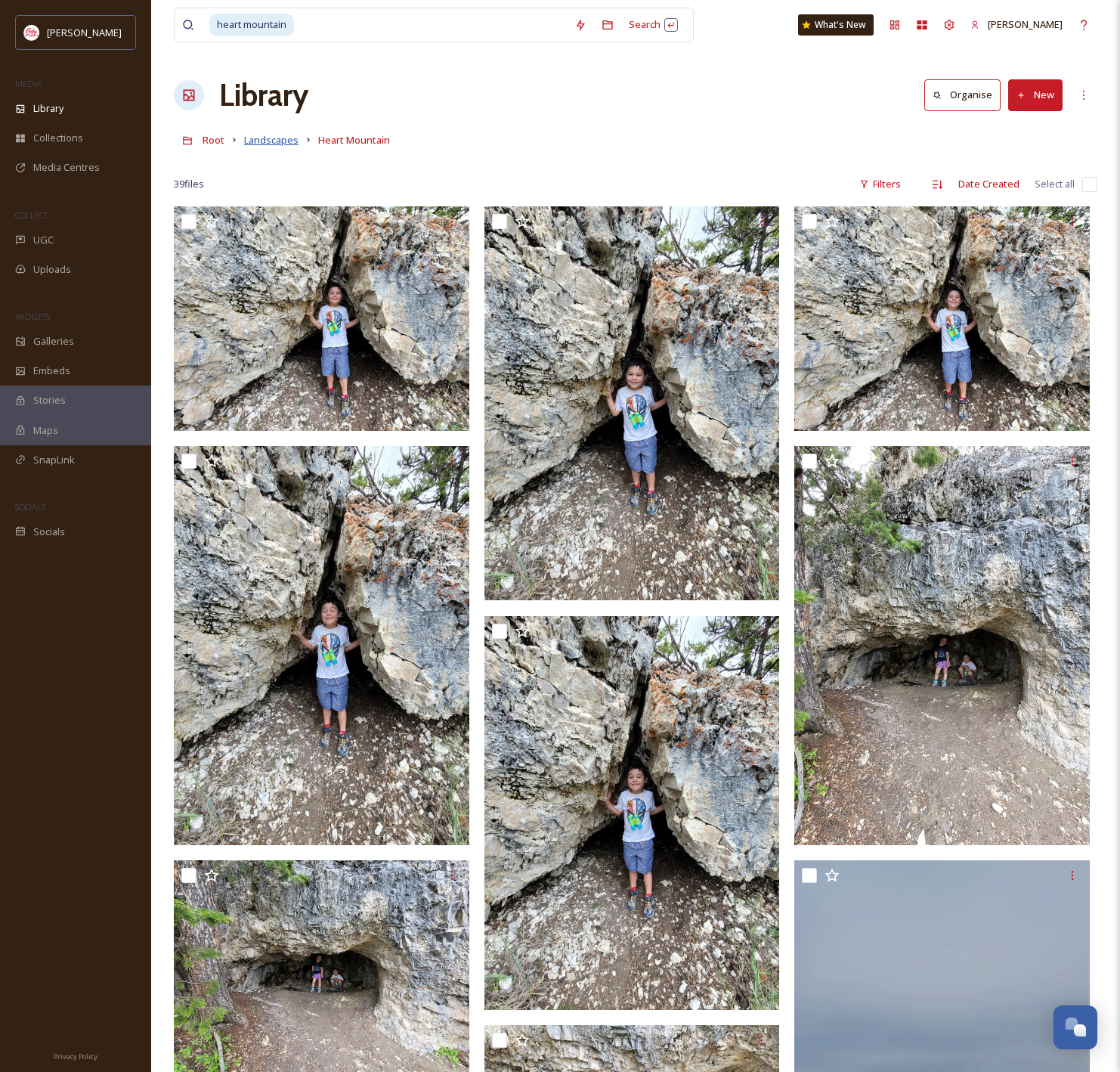
click at [280, 143] on span "Landscapes" at bounding box center [271, 140] width 54 height 14
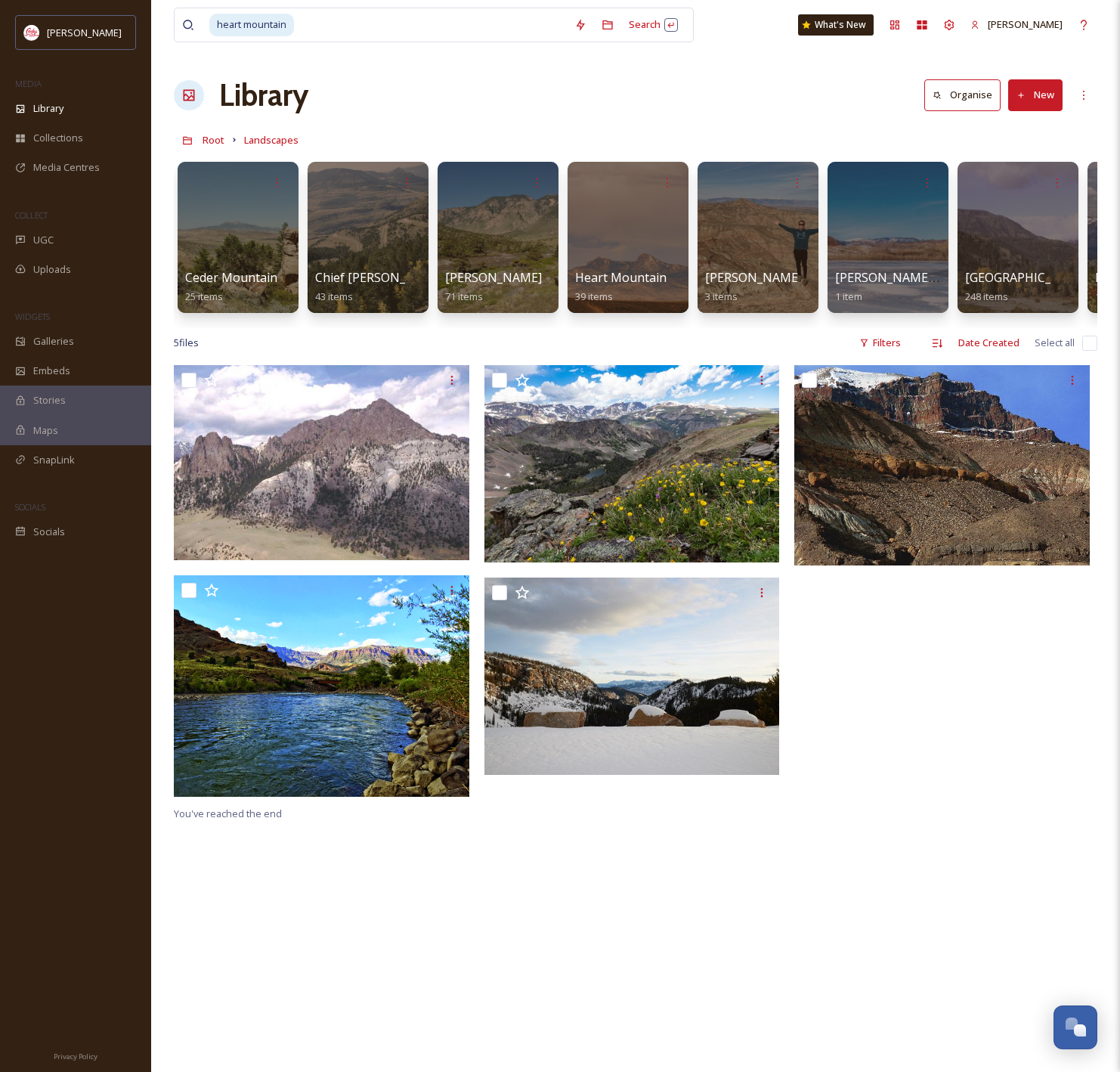
scroll to position [0, 870]
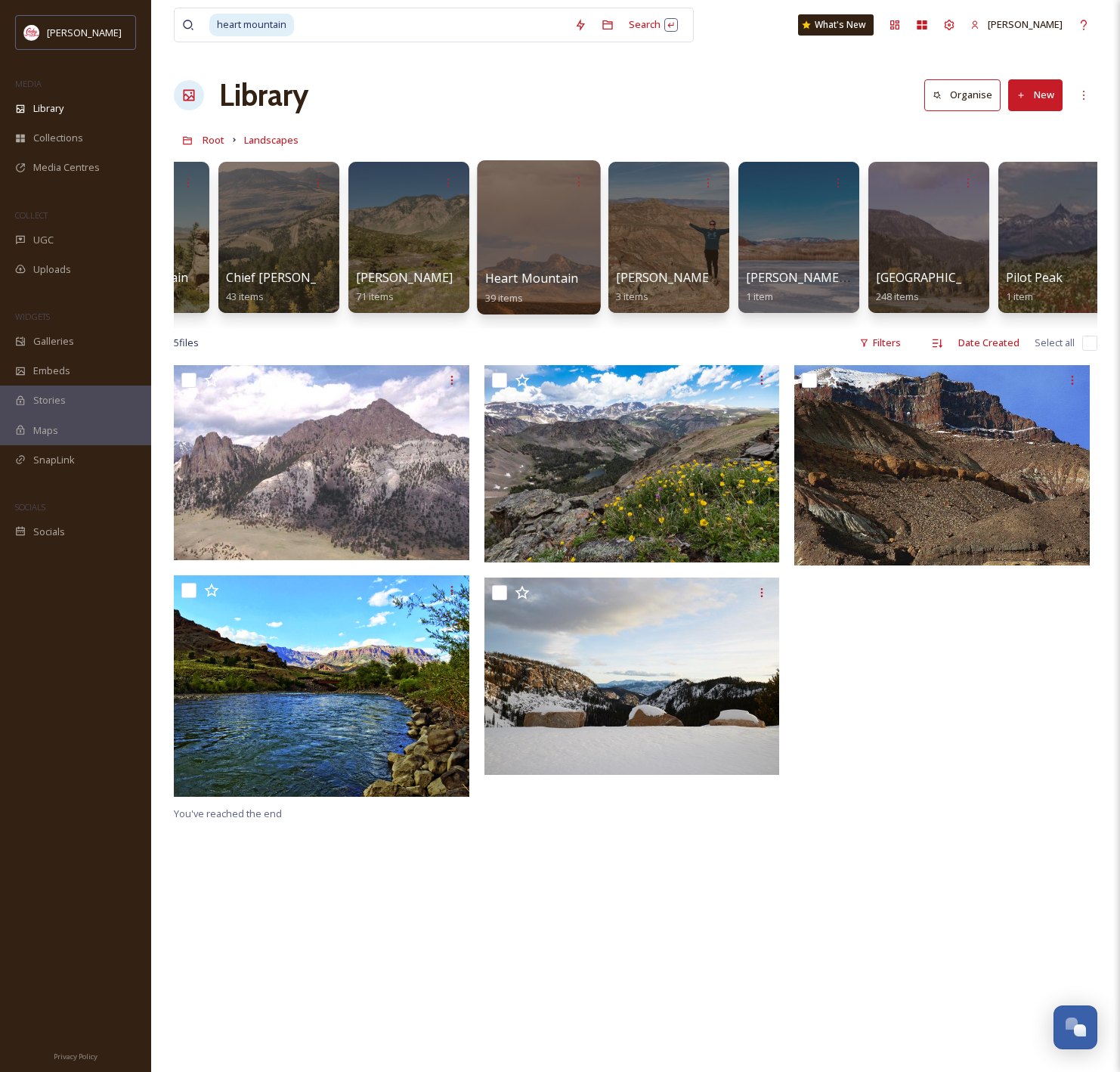
click at [523, 200] on div at bounding box center [538, 237] width 123 height 154
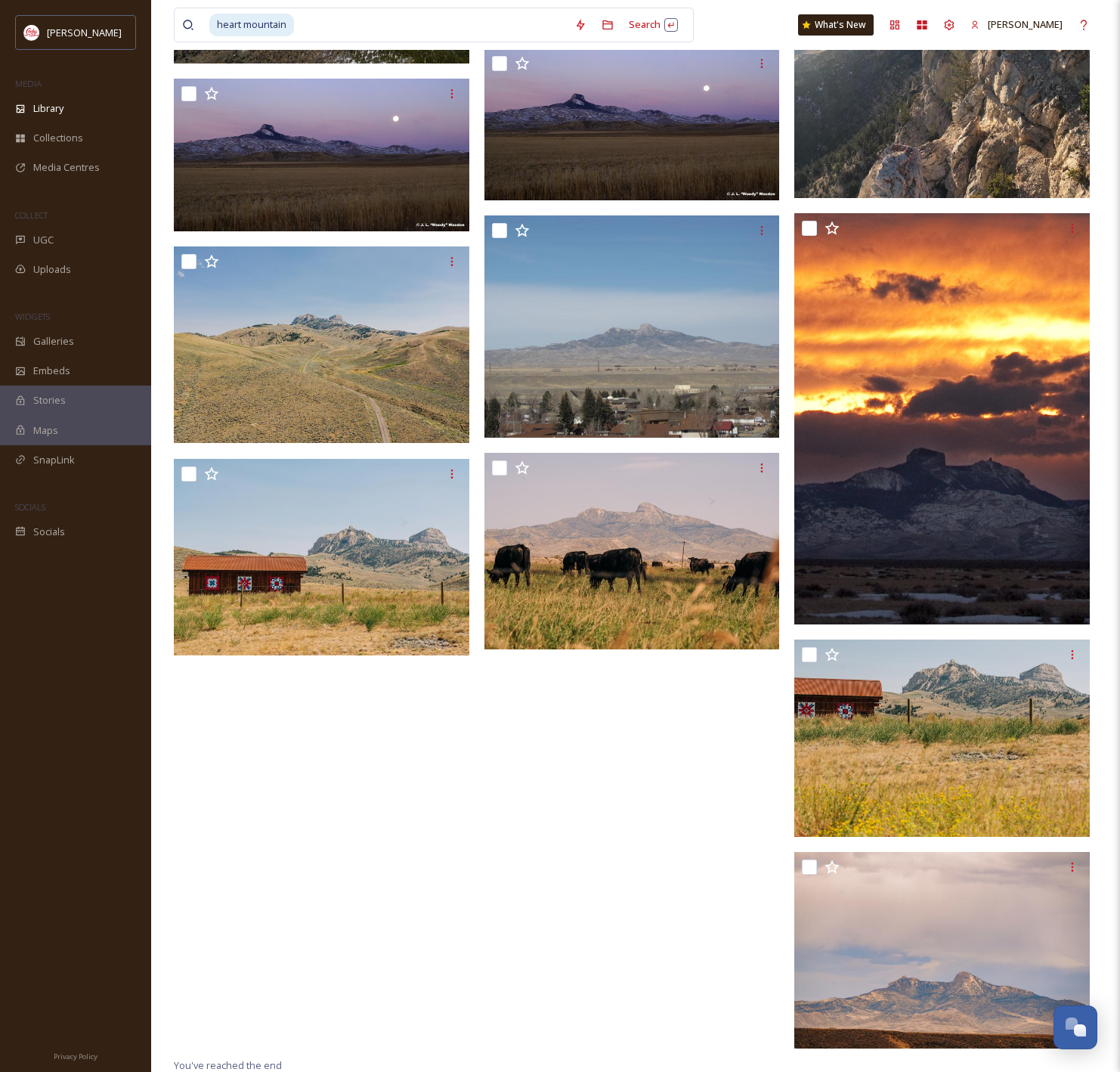
scroll to position [3162, 0]
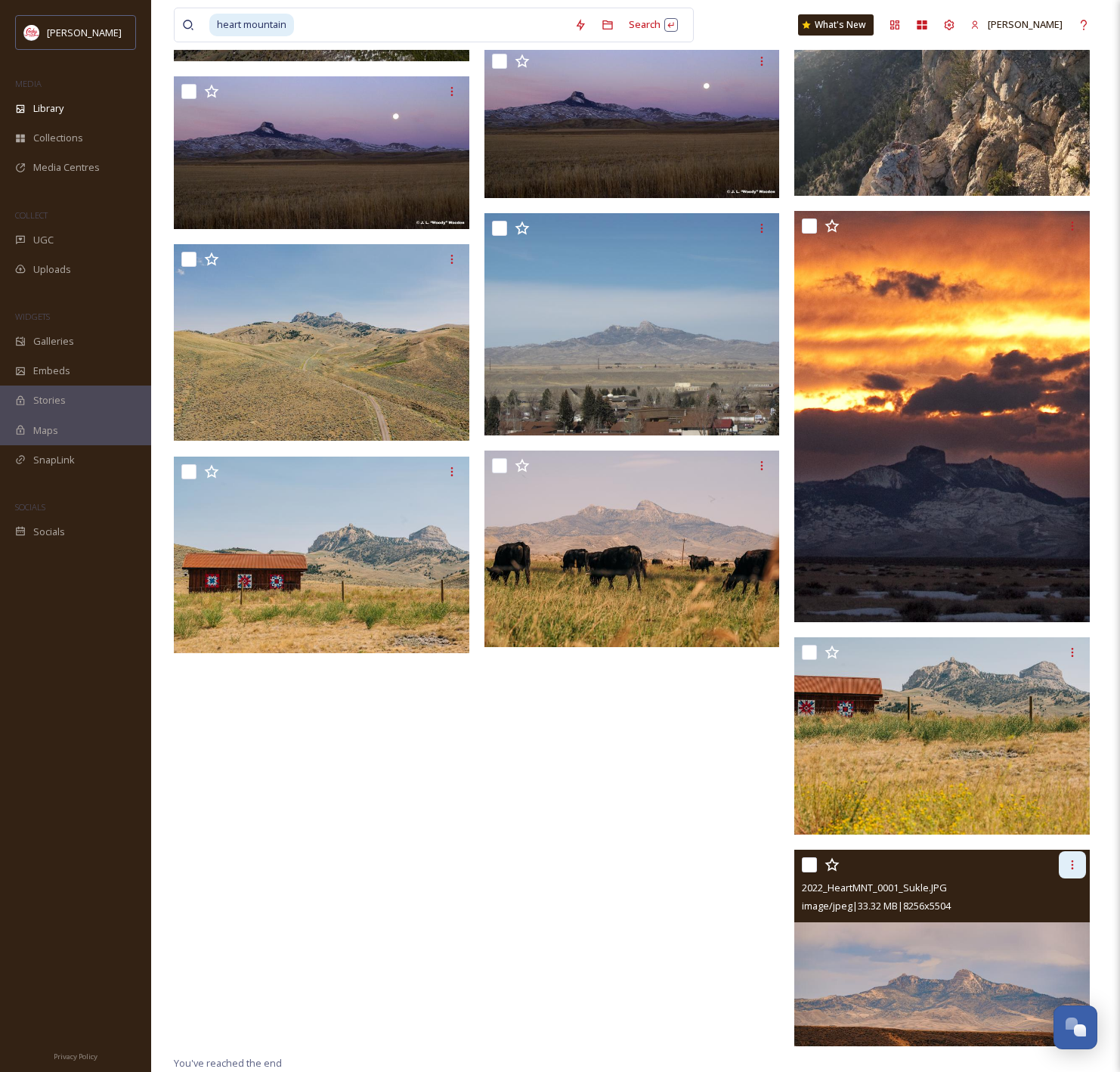
click at [1075, 872] on div at bounding box center [1072, 864] width 27 height 27
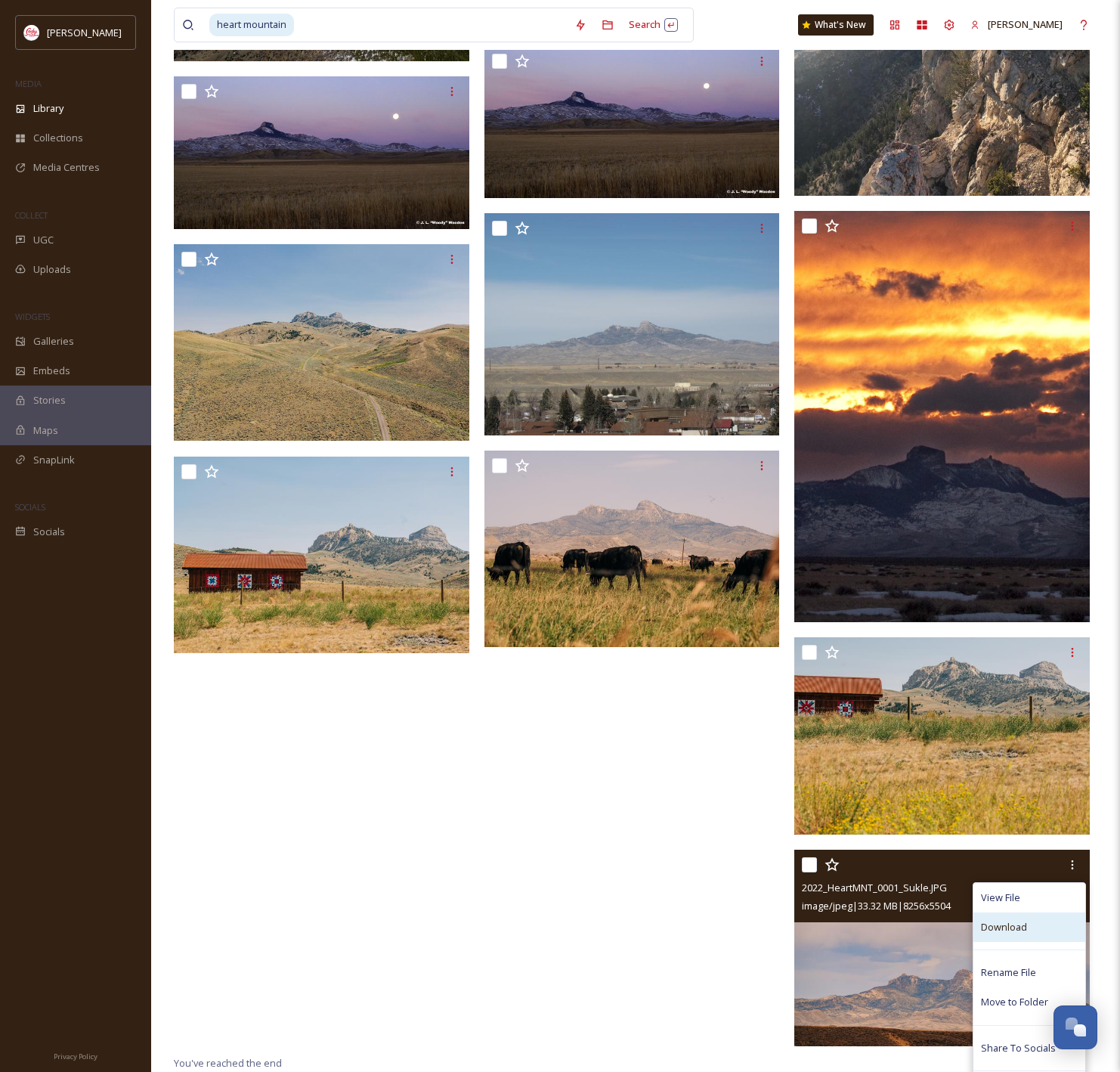
click at [1003, 924] on span "Download" at bounding box center [1003, 927] width 46 height 14
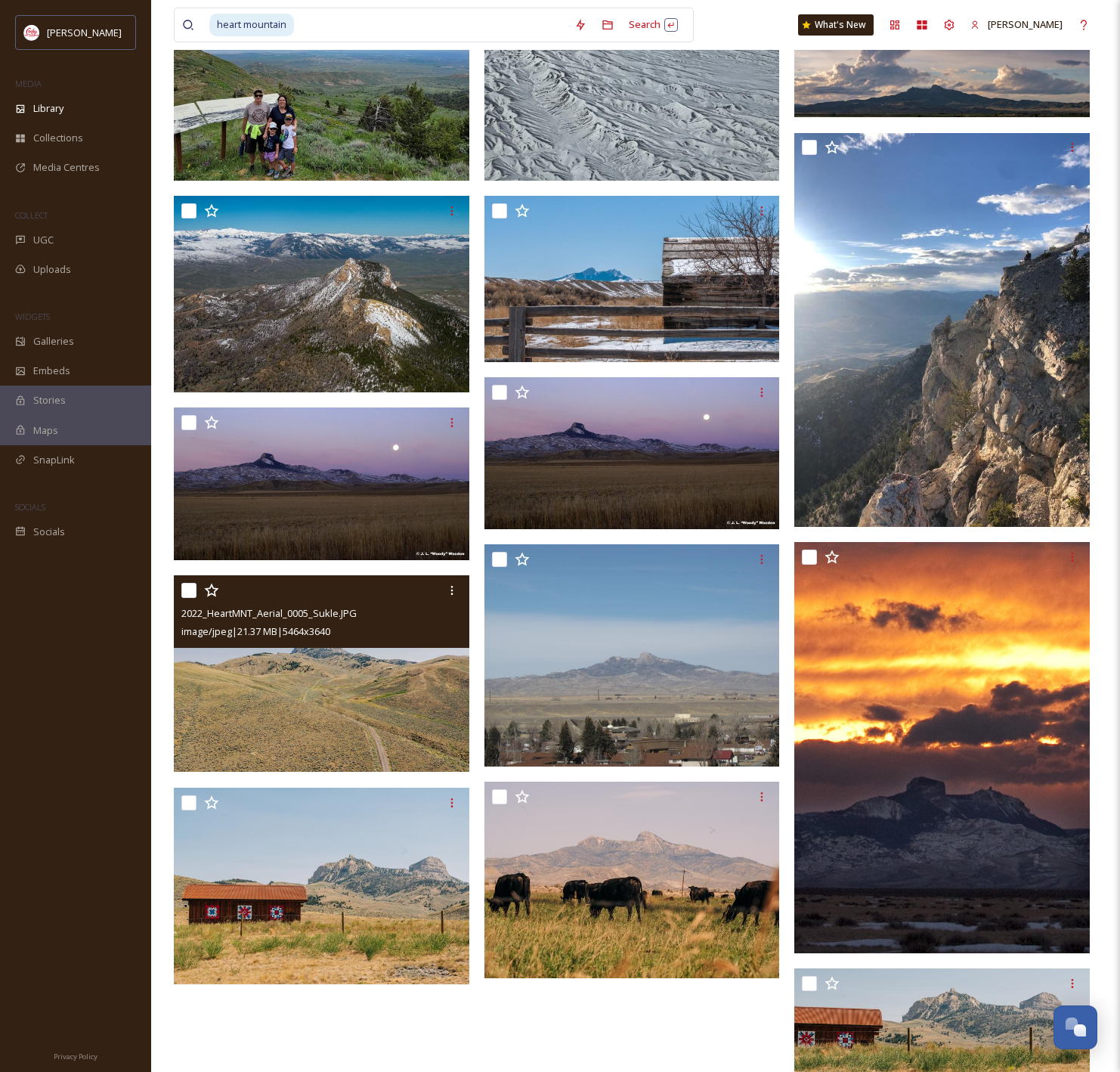
scroll to position [2651, 0]
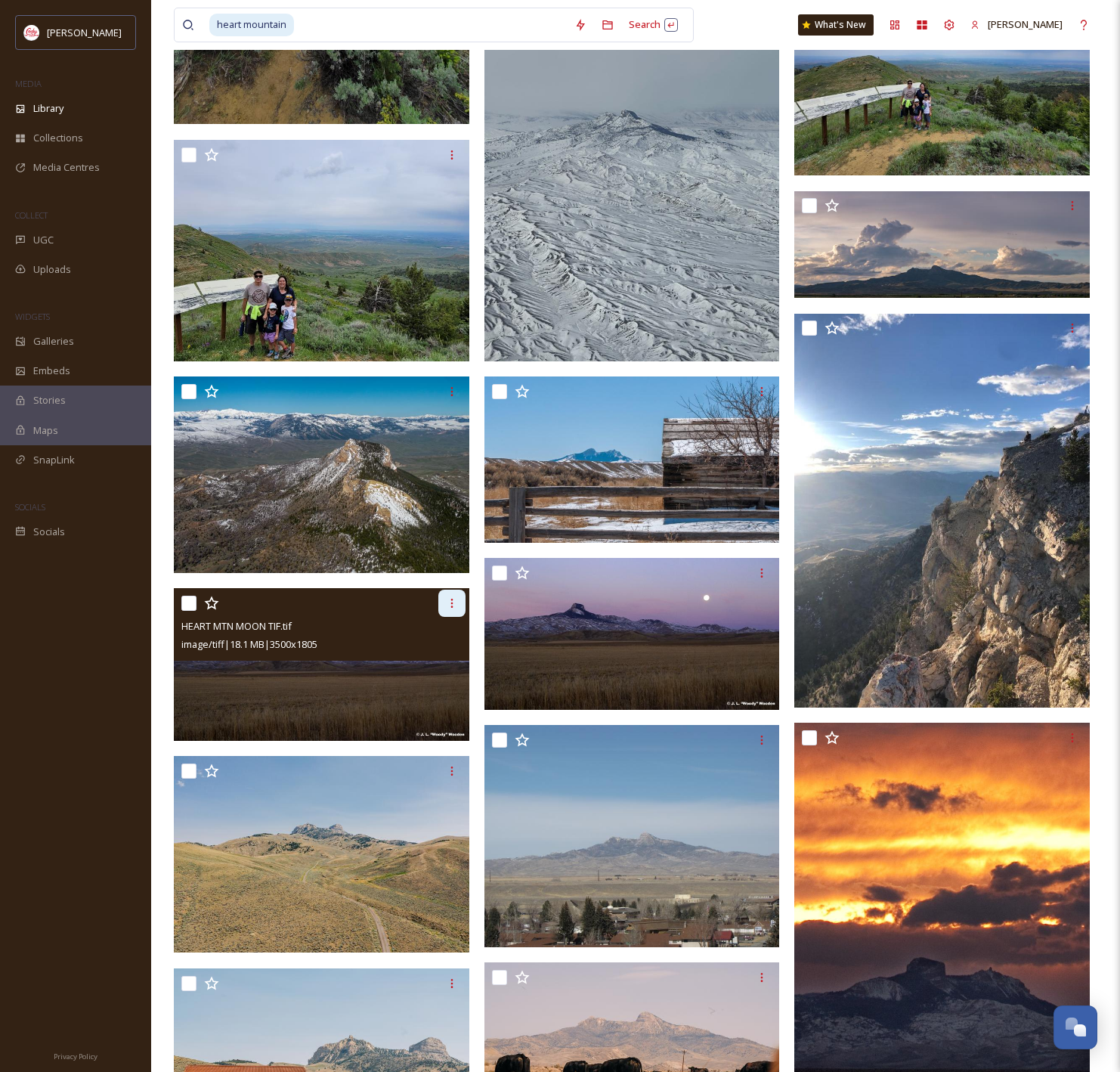
click at [456, 603] on icon at bounding box center [452, 603] width 12 height 12
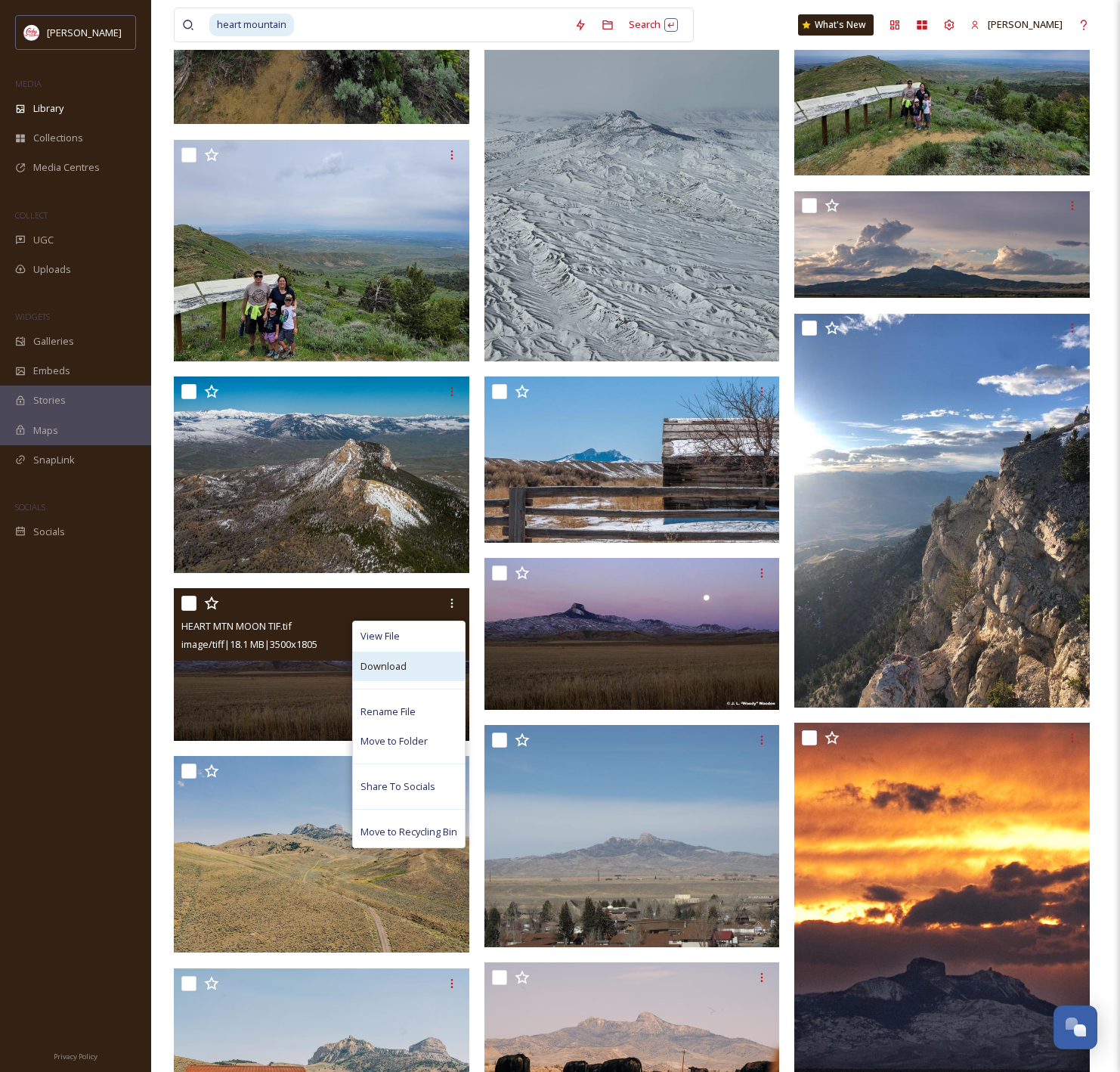
click at [403, 669] on span "Download" at bounding box center [383, 666] width 46 height 14
